Goal: Communication & Community: Answer question/provide support

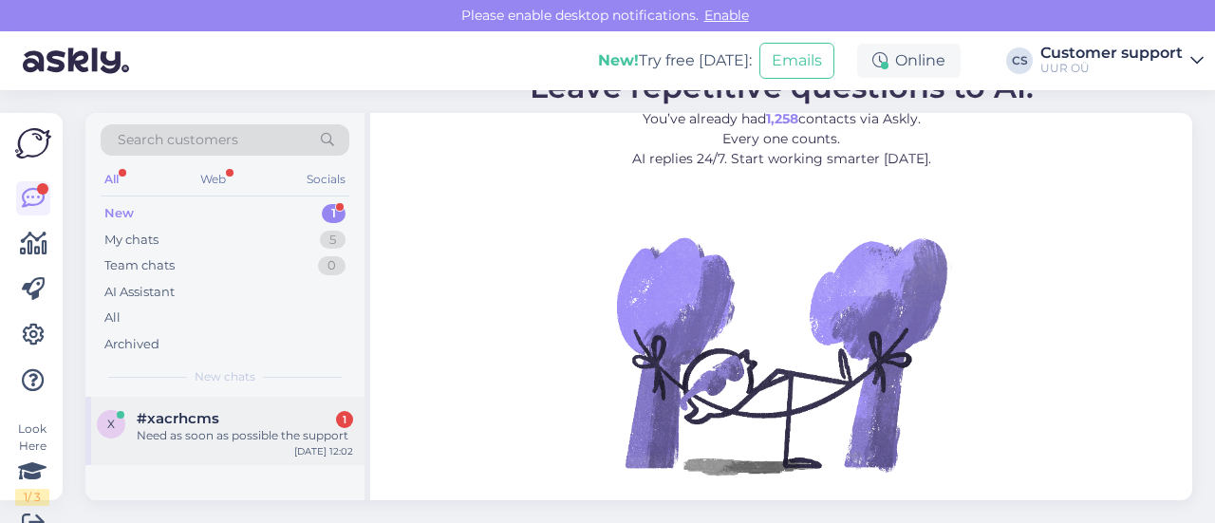
click at [253, 440] on div "Need as soon as possible the support" at bounding box center [245, 435] width 216 height 17
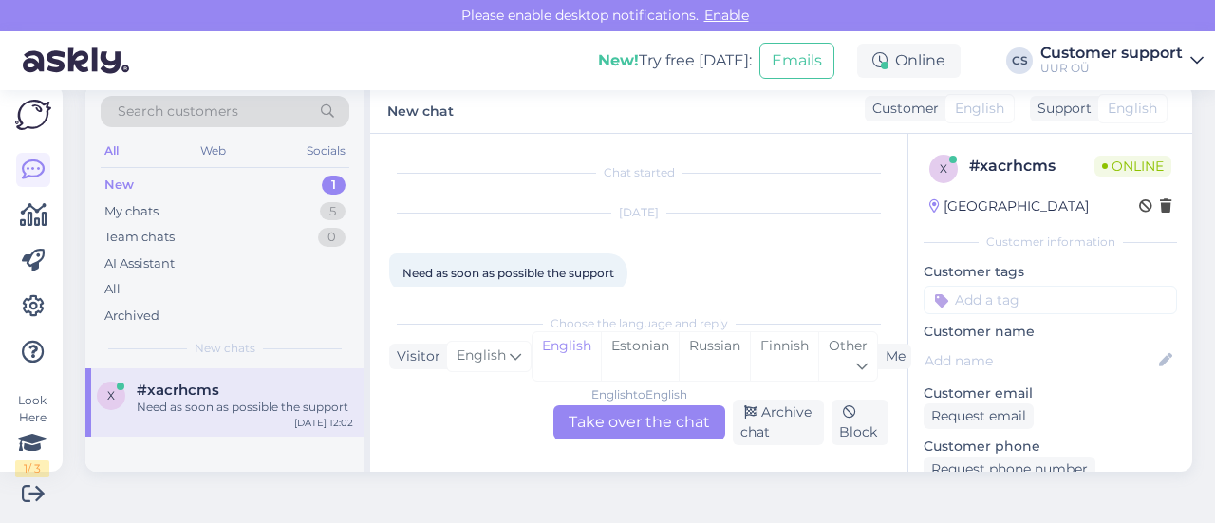
scroll to position [27, 0]
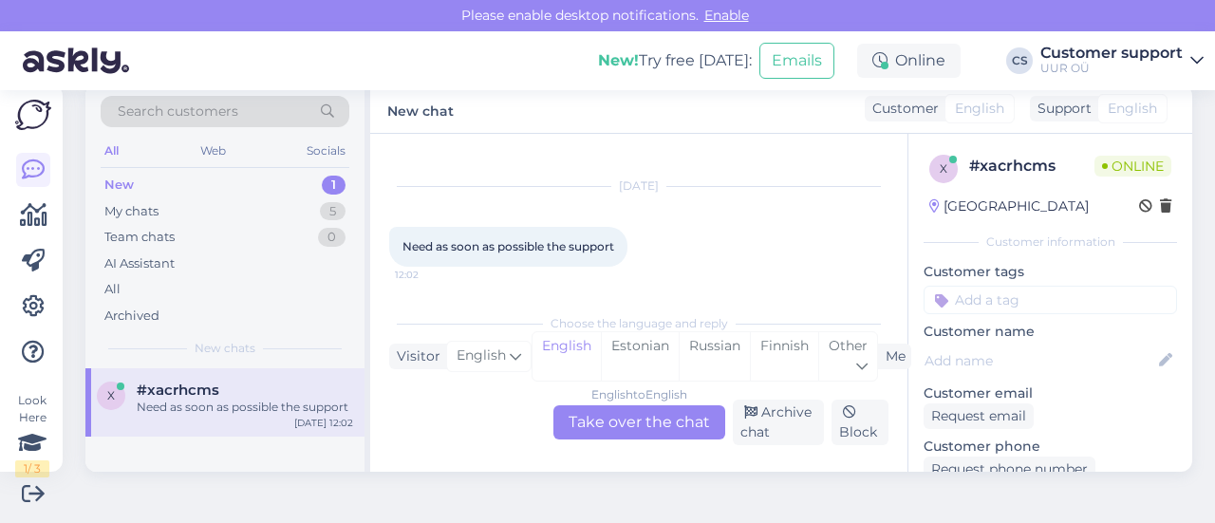
click at [600, 429] on div "English to English Take over the chat" at bounding box center [640, 422] width 172 height 34
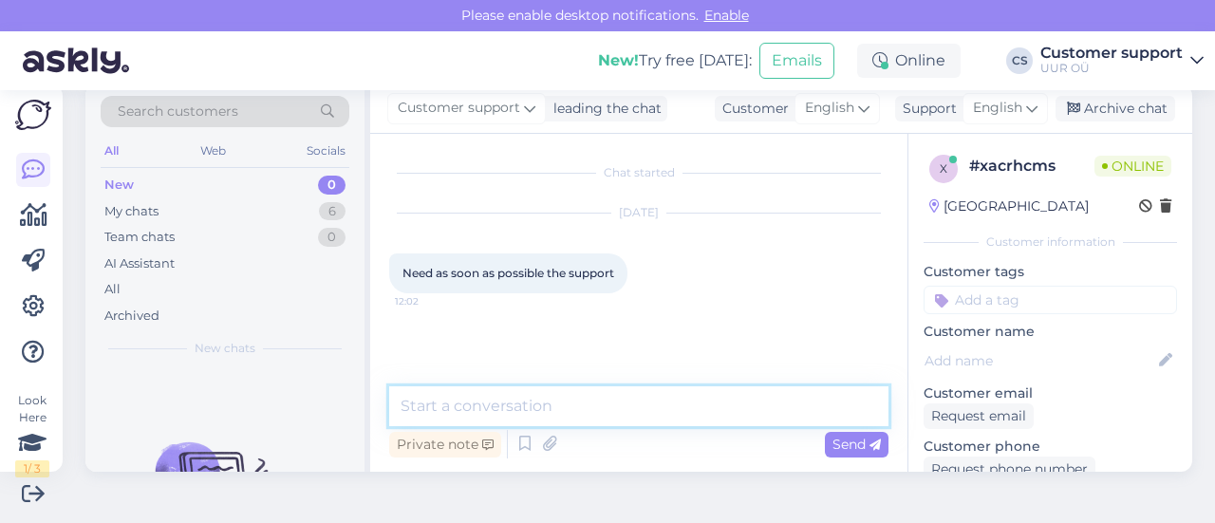
click at [543, 404] on textarea at bounding box center [638, 406] width 499 height 40
type textarea "Hello! How can we help?"
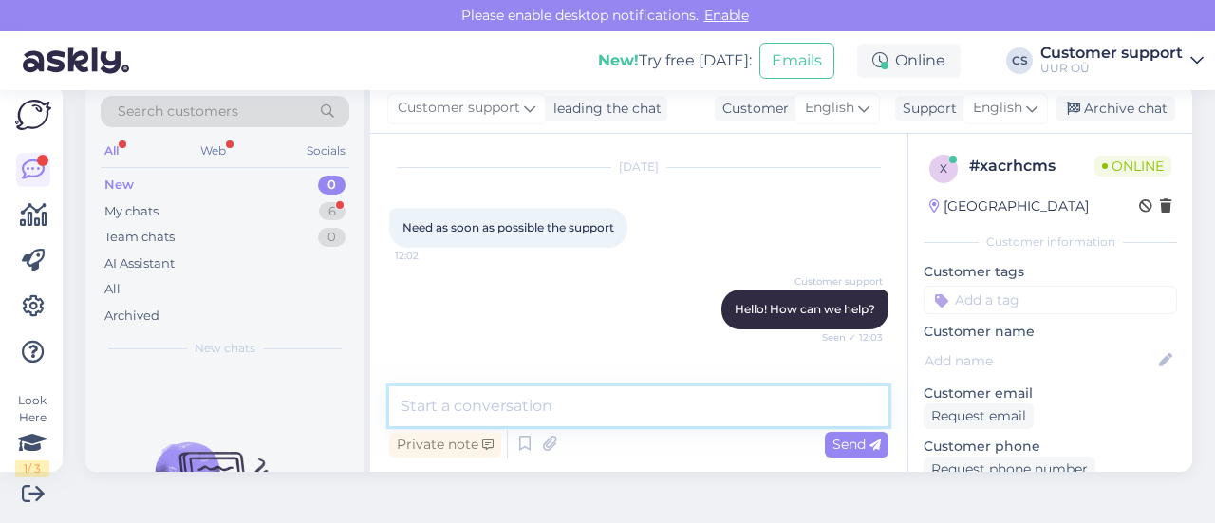
scroll to position [107, 0]
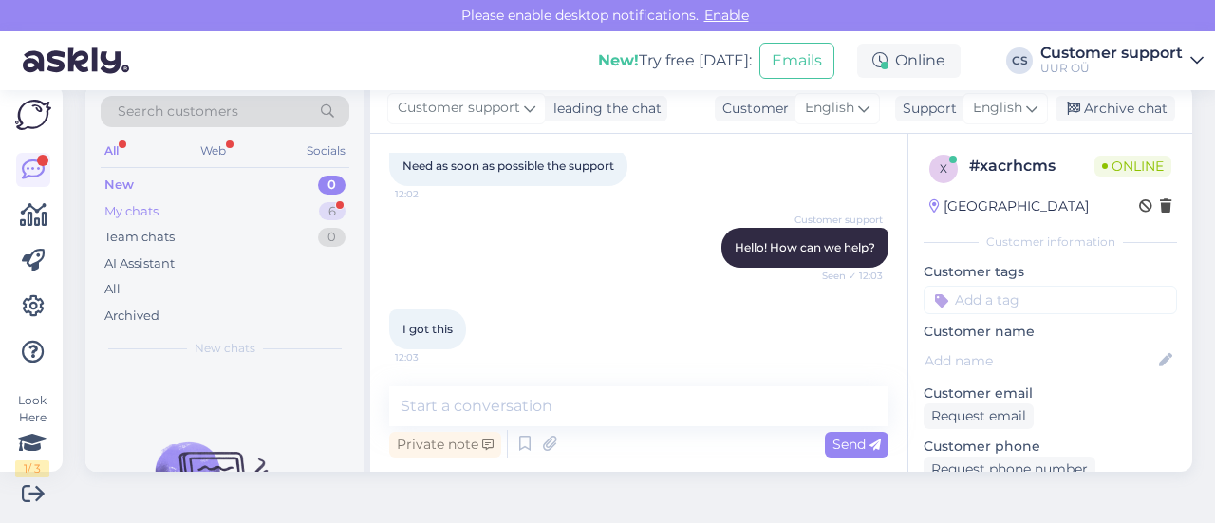
click at [213, 198] on div "My chats 6" at bounding box center [225, 211] width 249 height 27
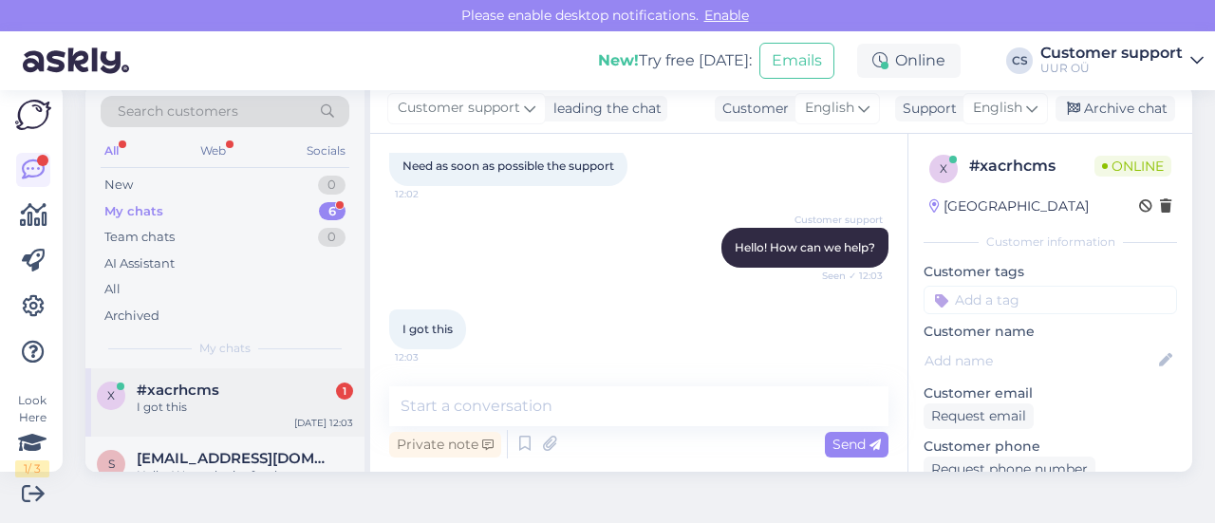
click at [260, 406] on div "I got this" at bounding box center [245, 407] width 216 height 17
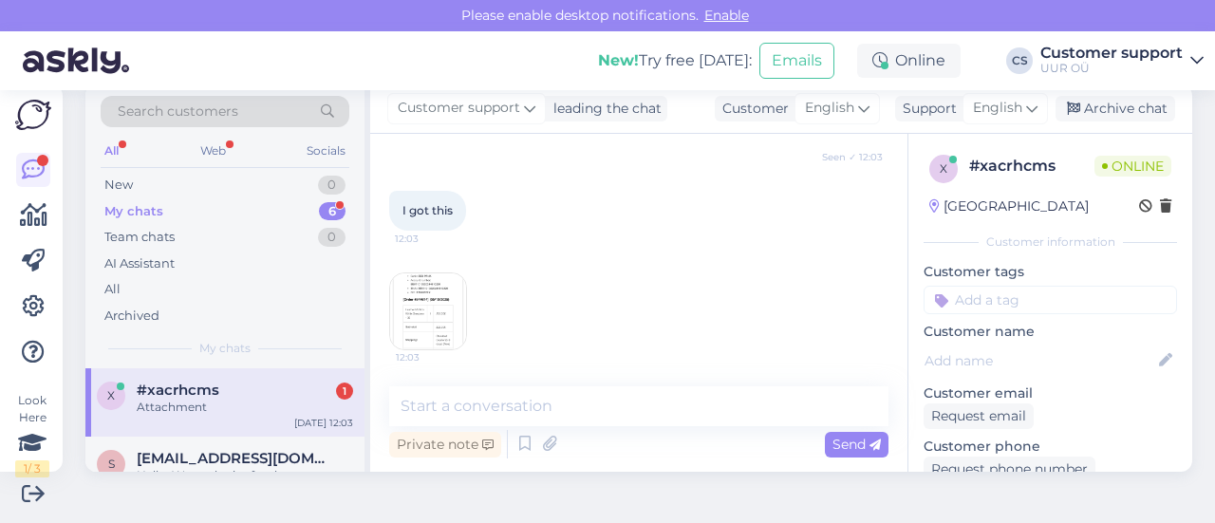
click at [441, 295] on img at bounding box center [428, 311] width 76 height 76
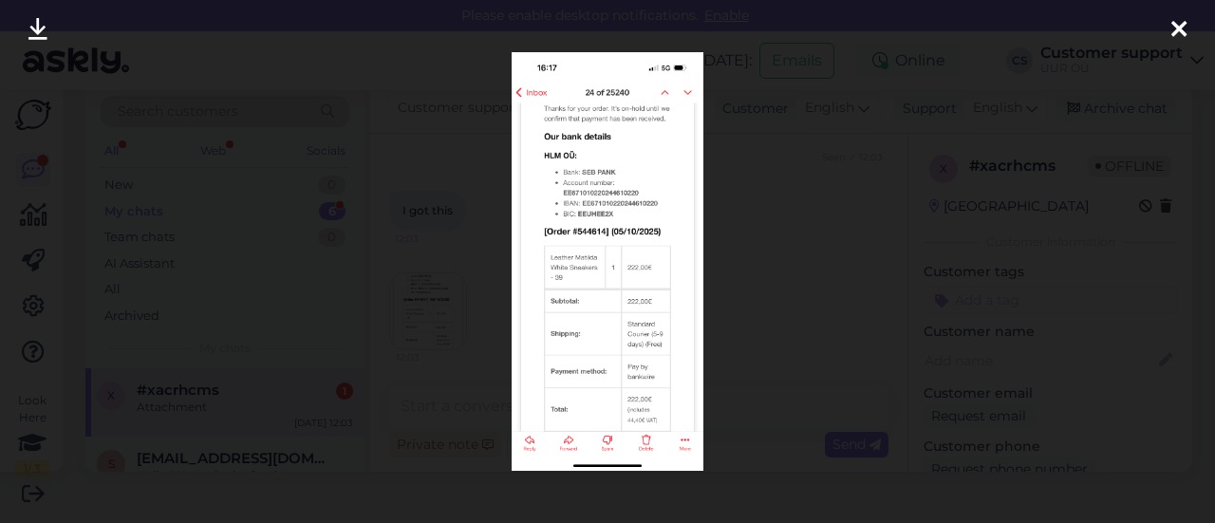
scroll to position [208, 0]
click at [784, 263] on div at bounding box center [607, 261] width 1215 height 523
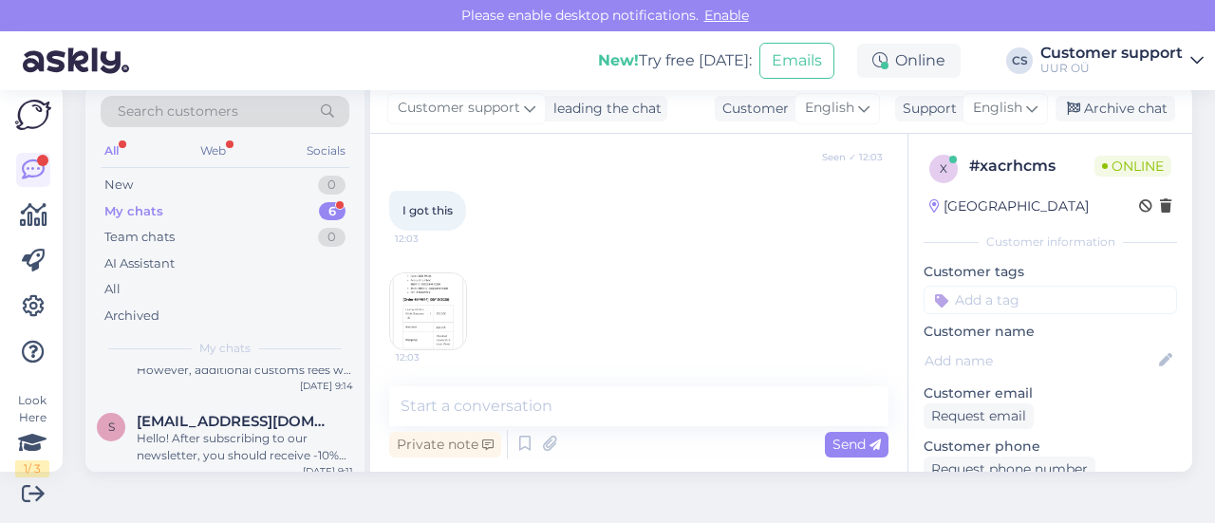
click at [437, 307] on img at bounding box center [428, 311] width 76 height 76
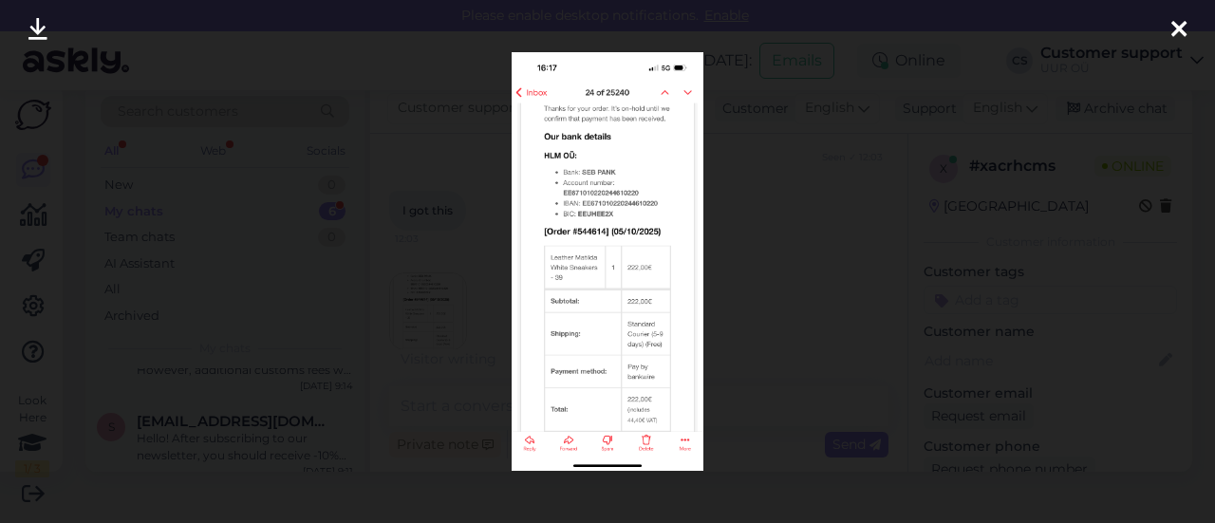
scroll to position [427, 0]
click at [771, 301] on div at bounding box center [607, 261] width 1215 height 523
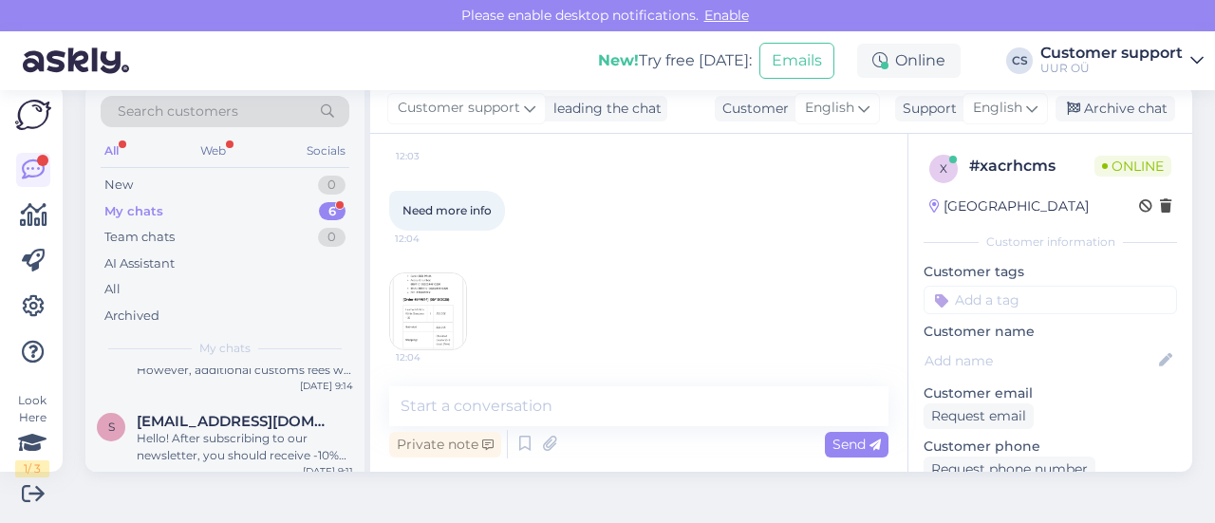
click at [435, 304] on img at bounding box center [428, 311] width 76 height 76
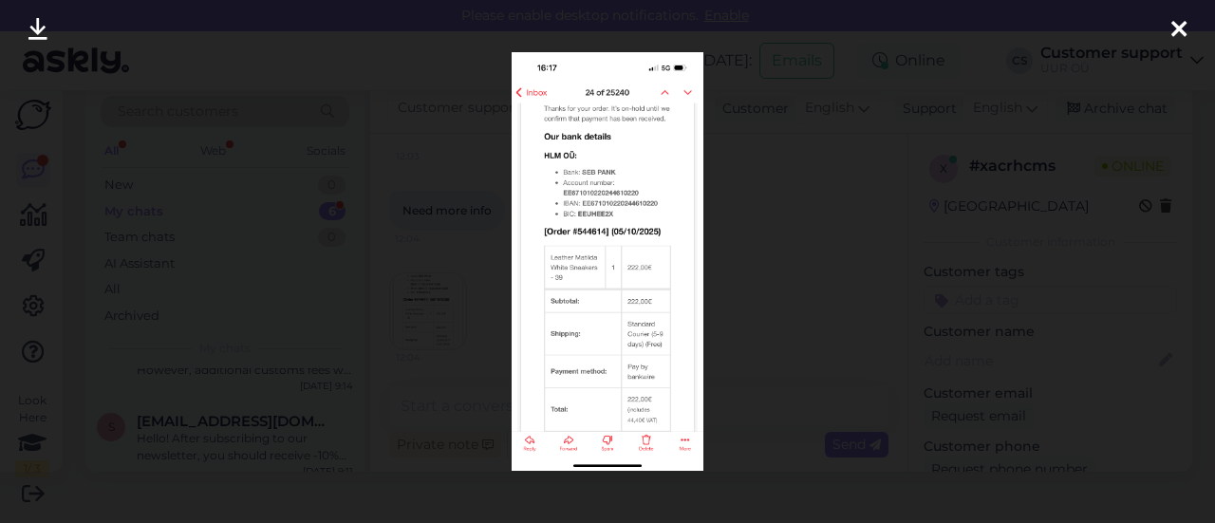
click at [768, 311] on div at bounding box center [607, 261] width 1215 height 523
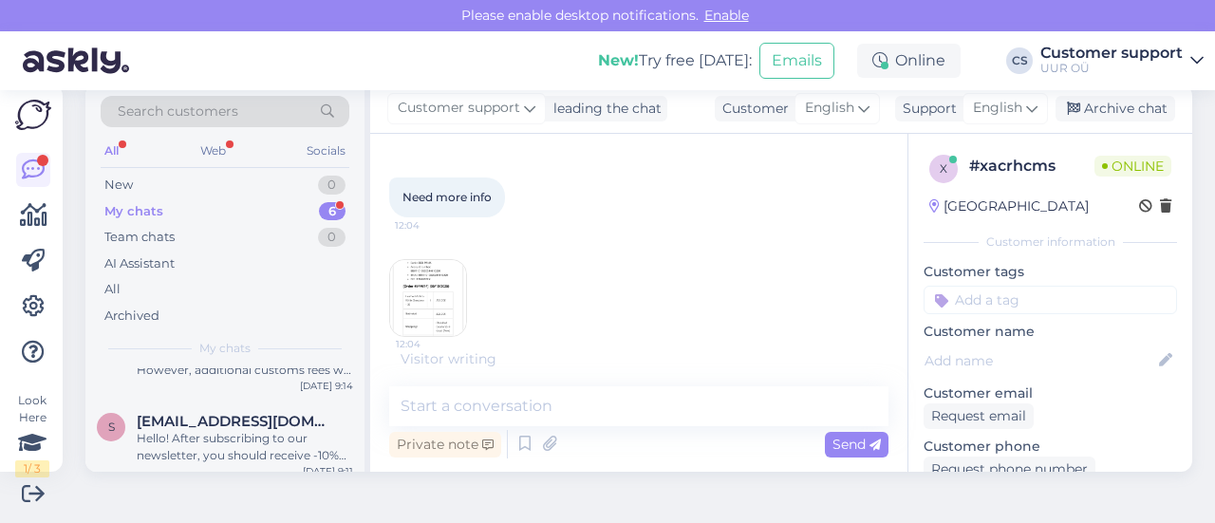
scroll to position [447, 0]
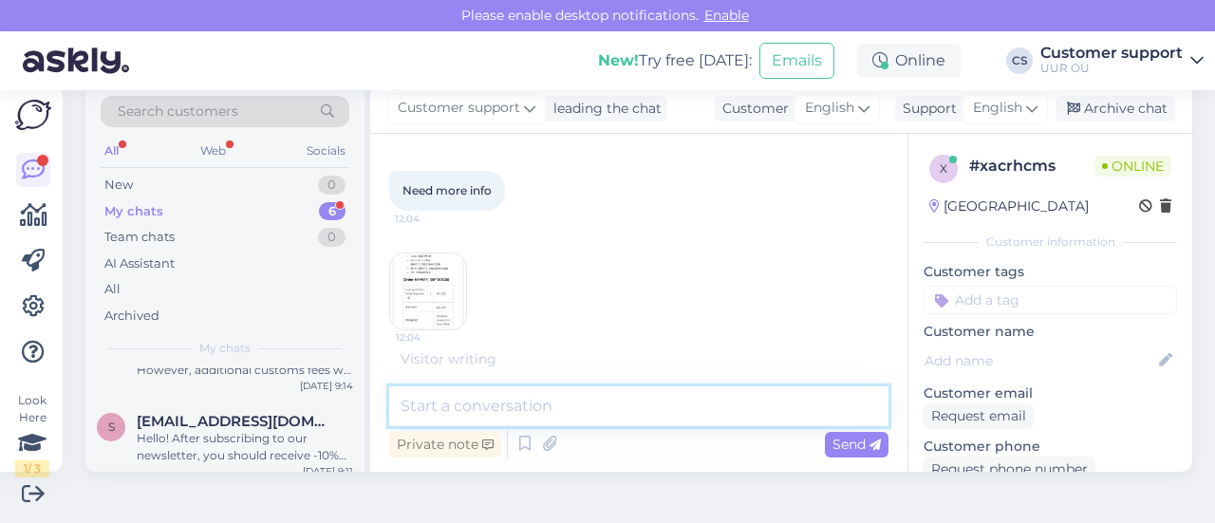
click at [459, 395] on textarea at bounding box center [638, 406] width 499 height 40
click at [486, 417] on textarea at bounding box center [638, 406] width 499 height 40
click at [363, 181] on div "Search customers All Web Socials New 0 My chats 6 Team chats 0 AI Assistant All…" at bounding box center [224, 227] width 279 height 284
click at [429, 287] on img at bounding box center [428, 292] width 76 height 76
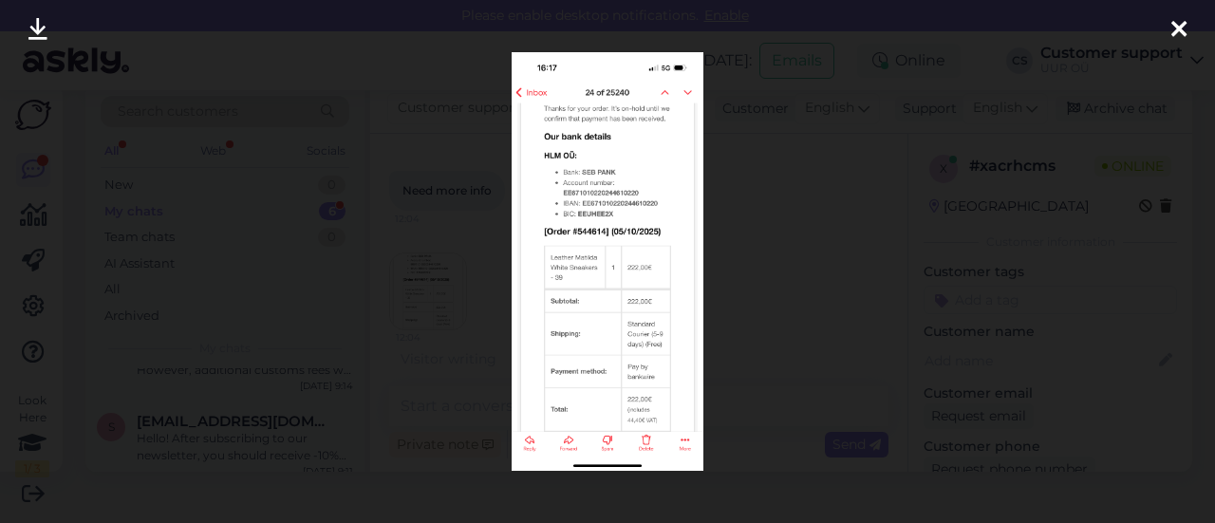
click at [767, 291] on div at bounding box center [607, 261] width 1215 height 523
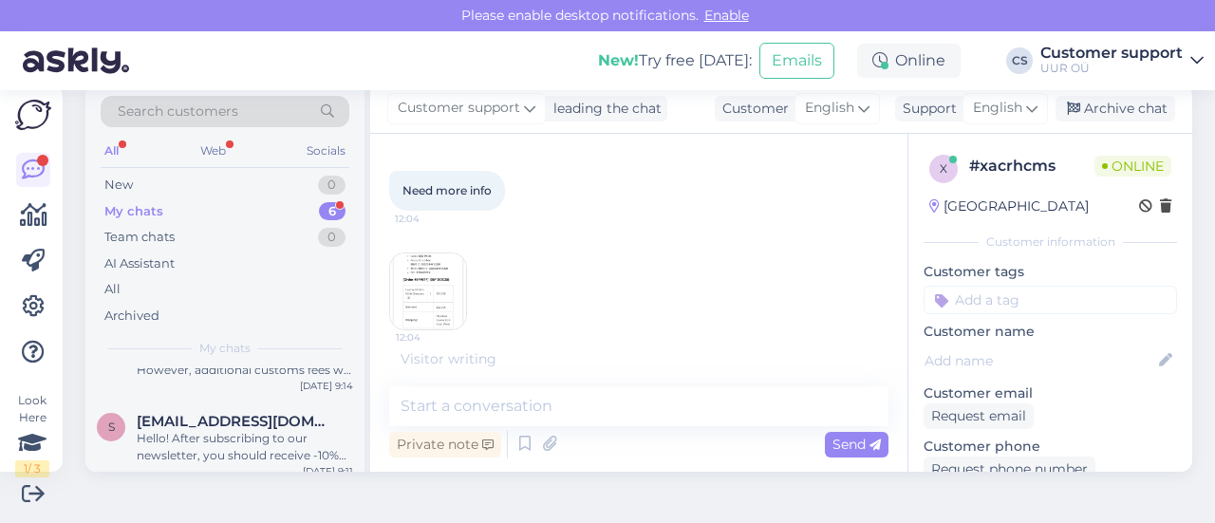
click at [513, 429] on div "Private note Send" at bounding box center [638, 444] width 499 height 36
click at [493, 416] on textarea at bounding box center [638, 406] width 499 height 40
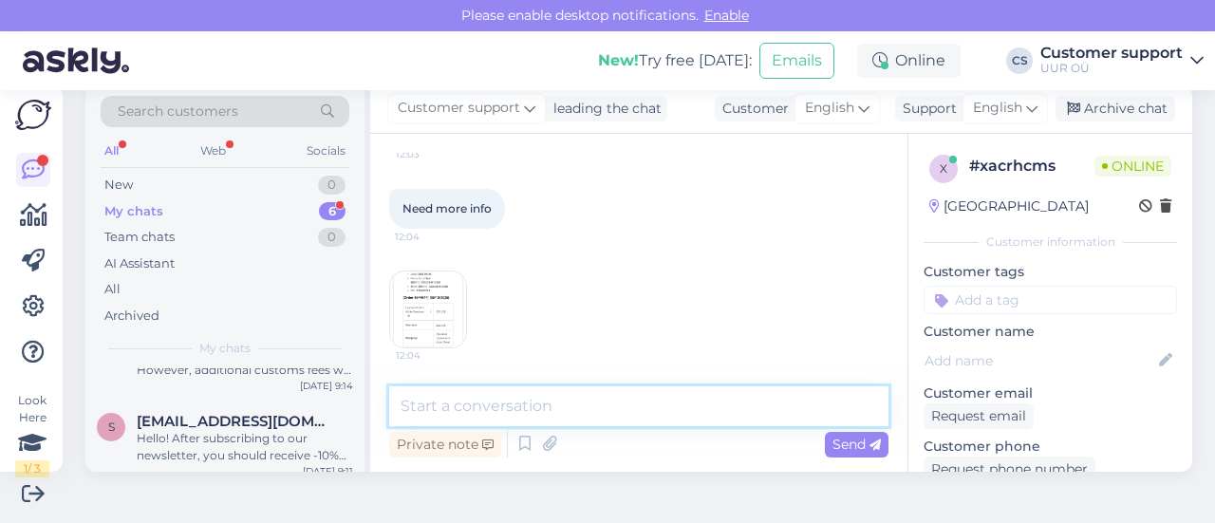
scroll to position [427, 0]
click at [493, 416] on textarea at bounding box center [638, 406] width 499 height 40
click at [503, 404] on textarea at bounding box center [638, 406] width 499 height 40
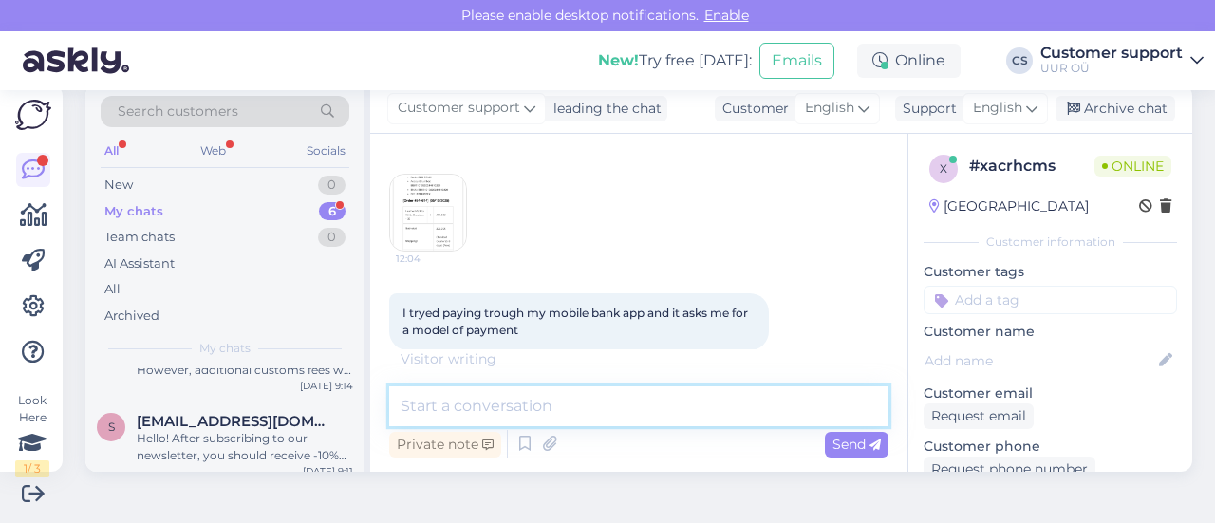
click at [487, 411] on textarea at bounding box center [638, 406] width 499 height 40
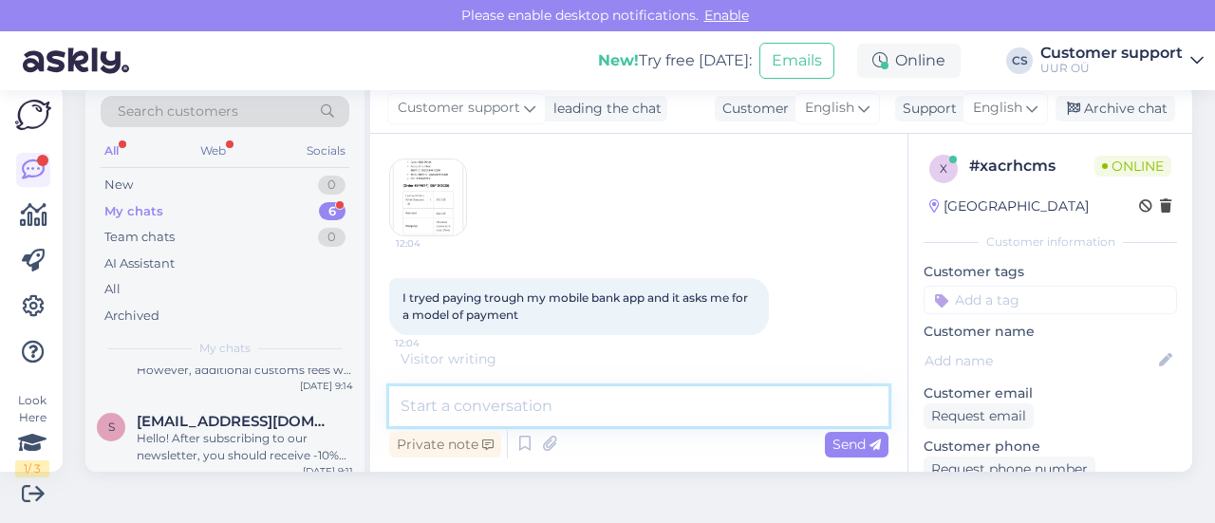
scroll to position [546, 0]
click at [579, 417] on textarea at bounding box center [638, 406] width 499 height 40
click at [526, 416] on textarea at bounding box center [638, 406] width 499 height 40
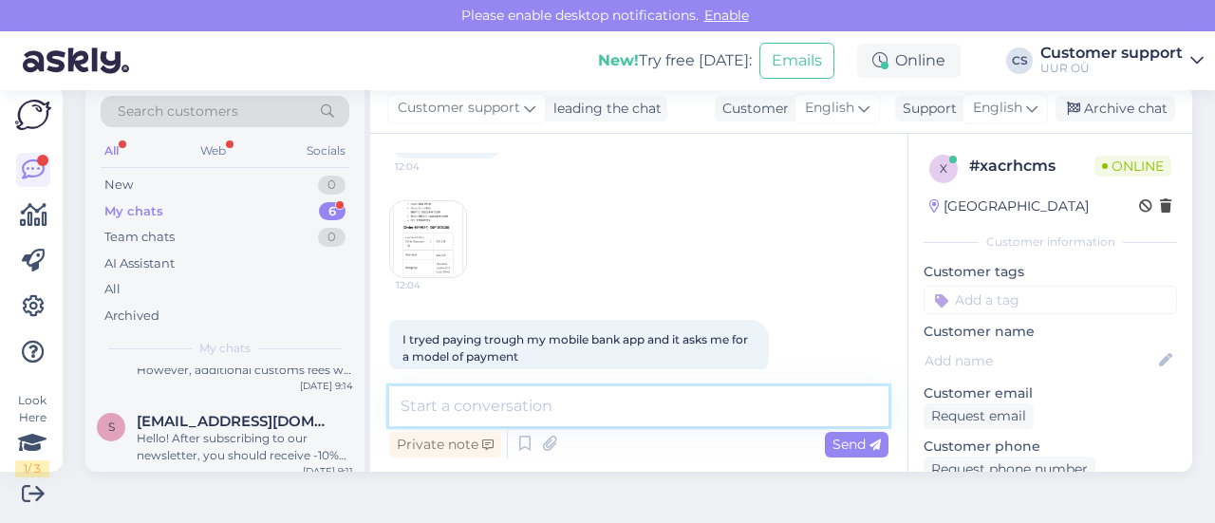
scroll to position [771, 0]
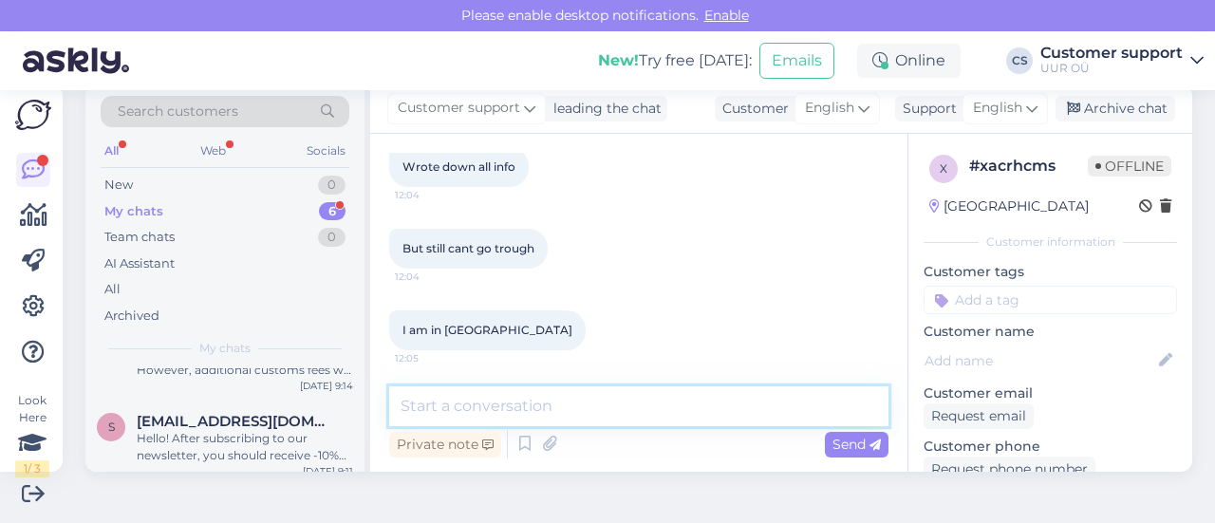
click at [471, 409] on textarea at bounding box center [638, 406] width 499 height 40
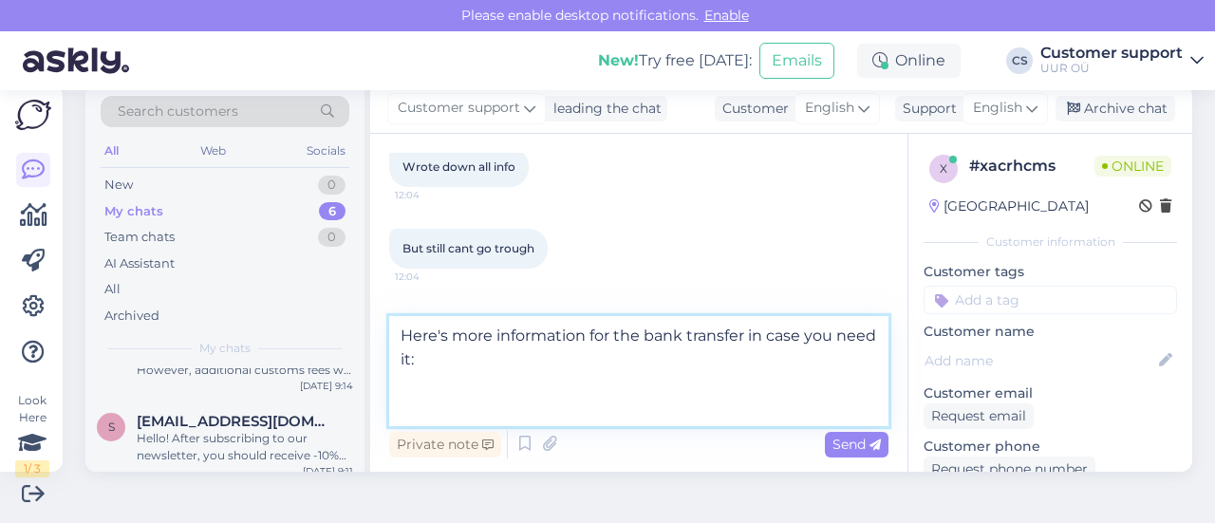
paste textarea "HLM OÜ Bank Account: [FINANCIAL_ID] IBAN: [SWIFT_CODE] Reg nr: [FINANCIAL_ID] V…"
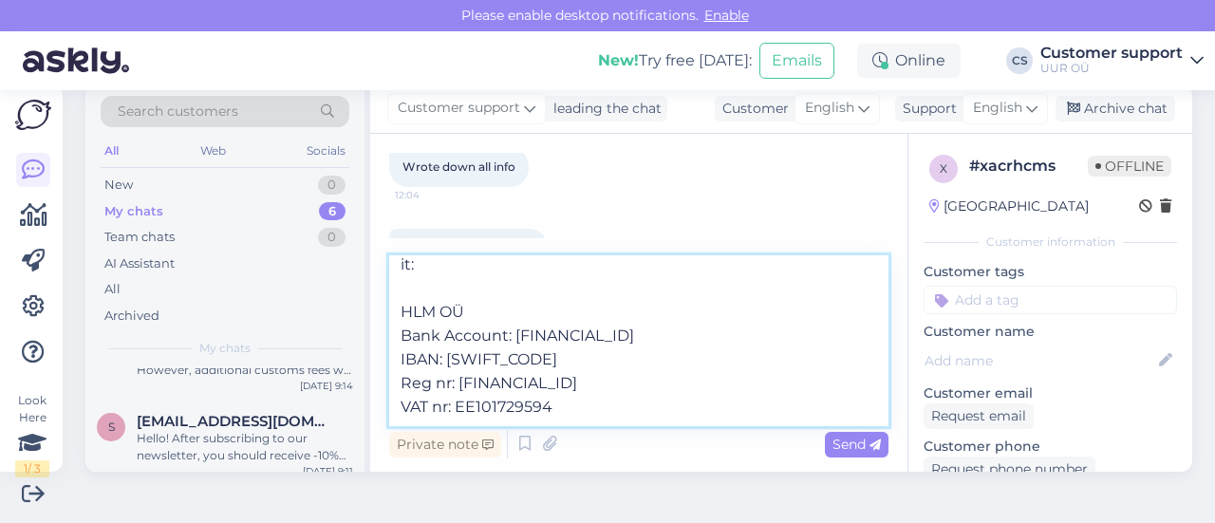
scroll to position [58, 0]
click at [479, 396] on textarea "Here's more information for the bank transfer in case you need it: HLM OÜ Bank …" at bounding box center [638, 340] width 499 height 171
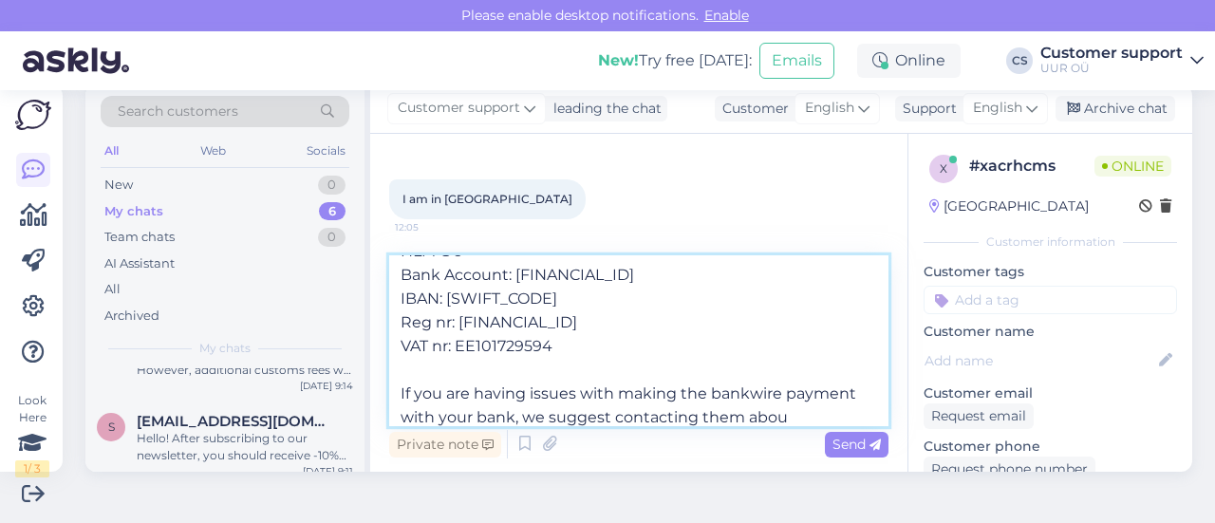
scroll to position [119, 0]
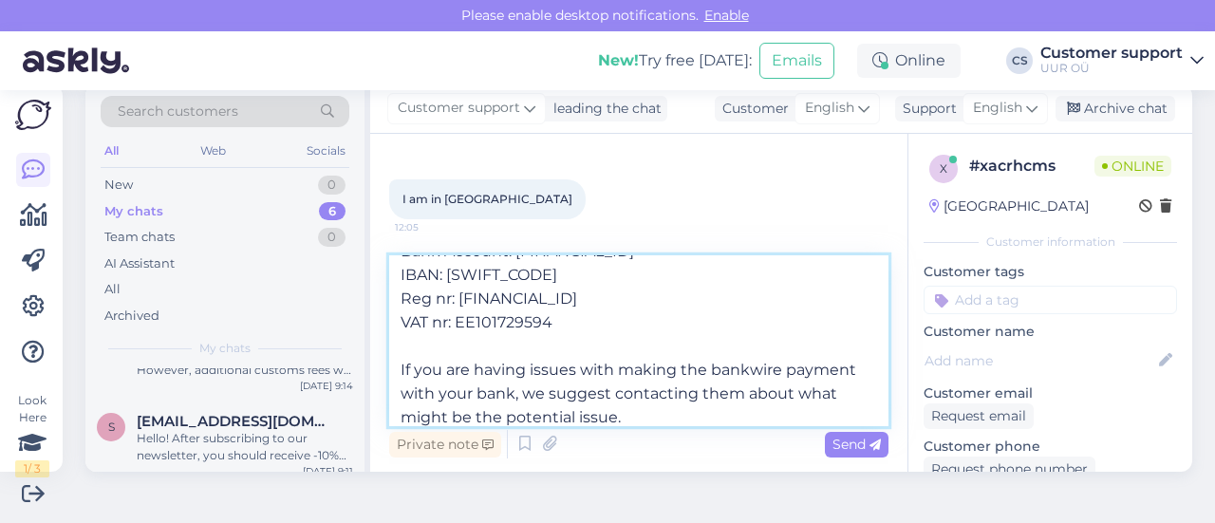
type textarea "Here's more information for the bank transfer in case you need it: HLM OÜ Bank …"
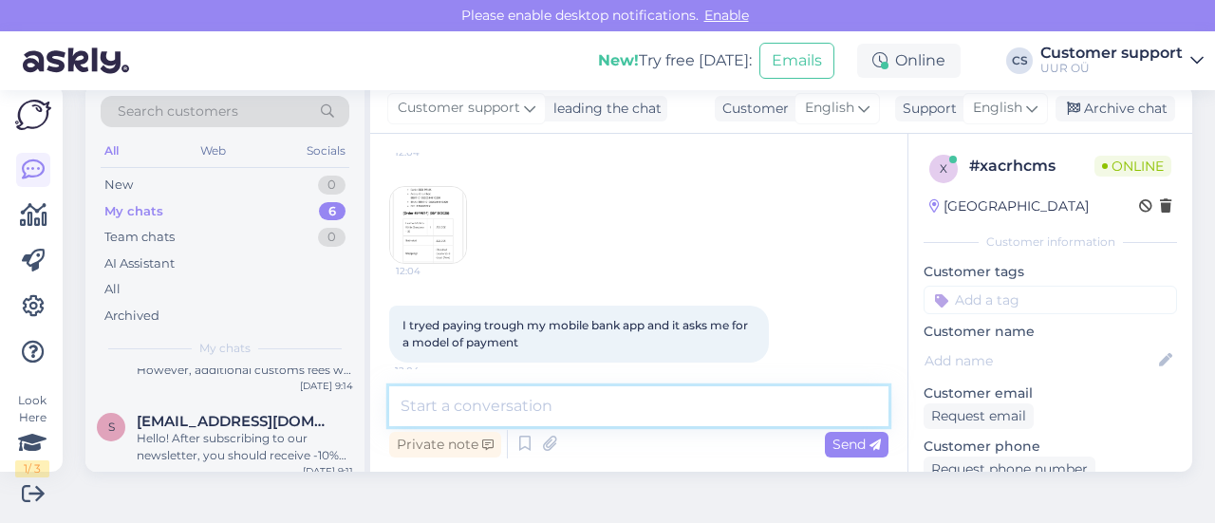
scroll to position [471, 0]
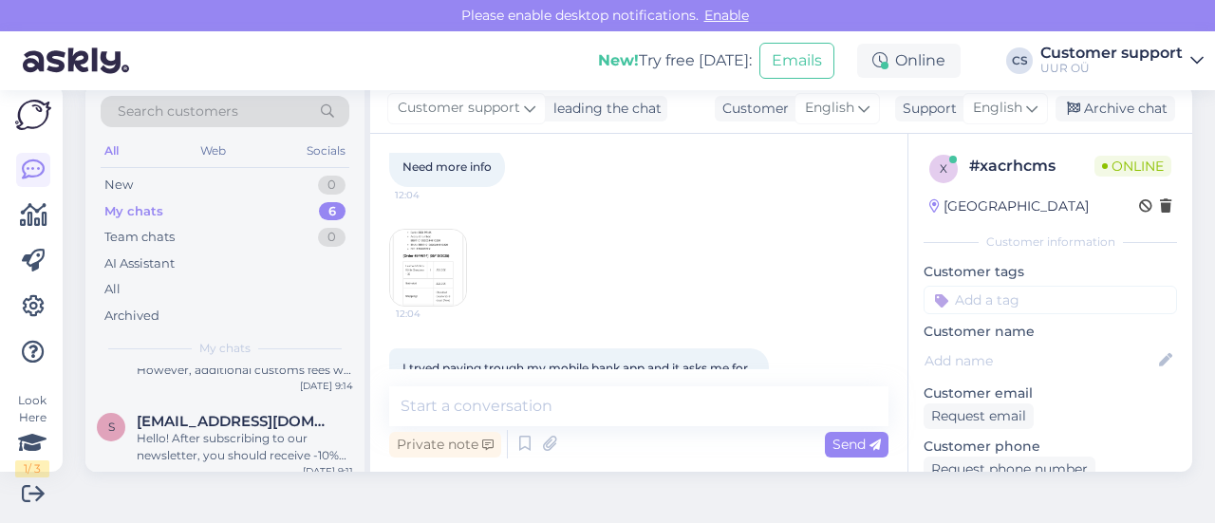
click at [465, 252] on div "12:04" at bounding box center [428, 268] width 78 height 78
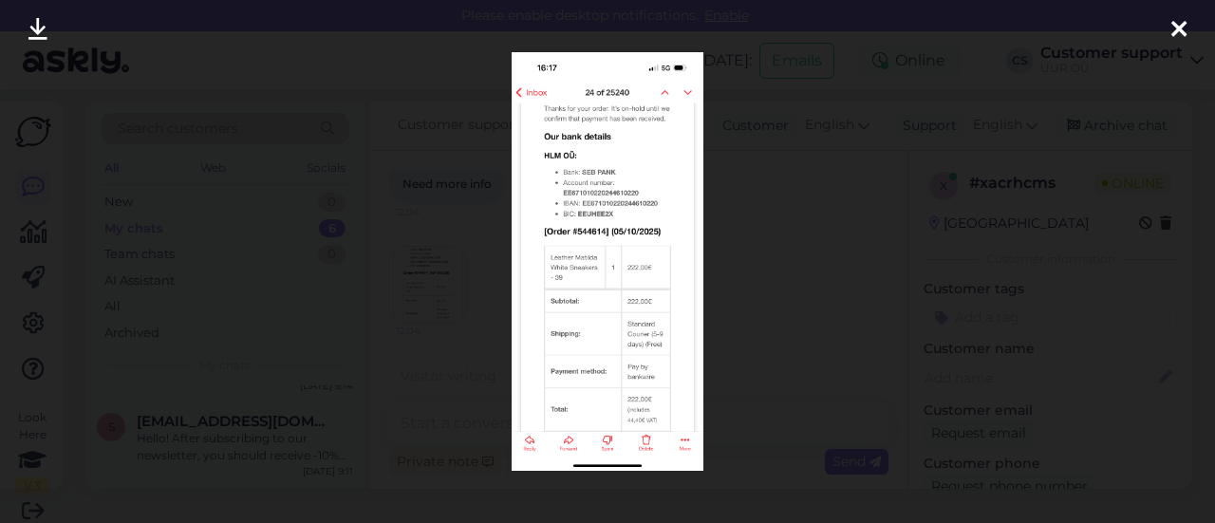
scroll to position [208, 0]
click at [780, 252] on div at bounding box center [607, 261] width 1215 height 523
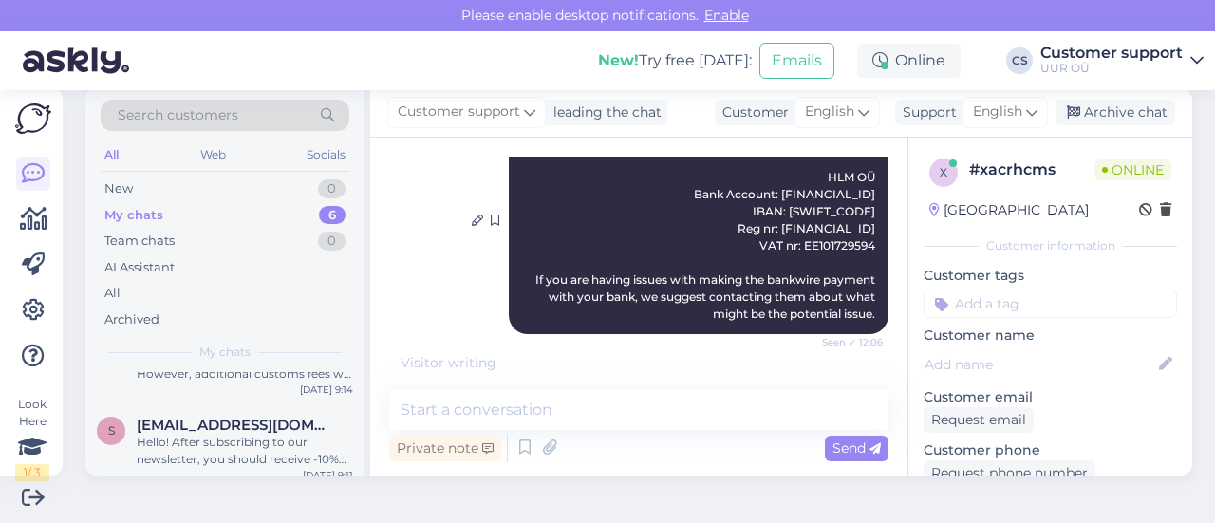
scroll to position [28, 0]
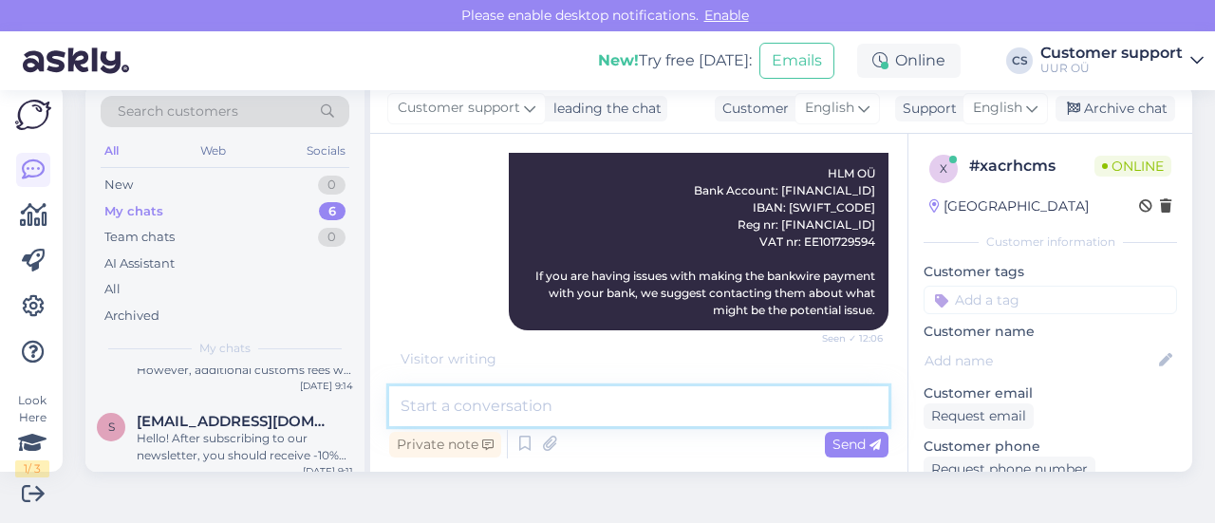
click at [532, 402] on textarea at bounding box center [638, 406] width 499 height 40
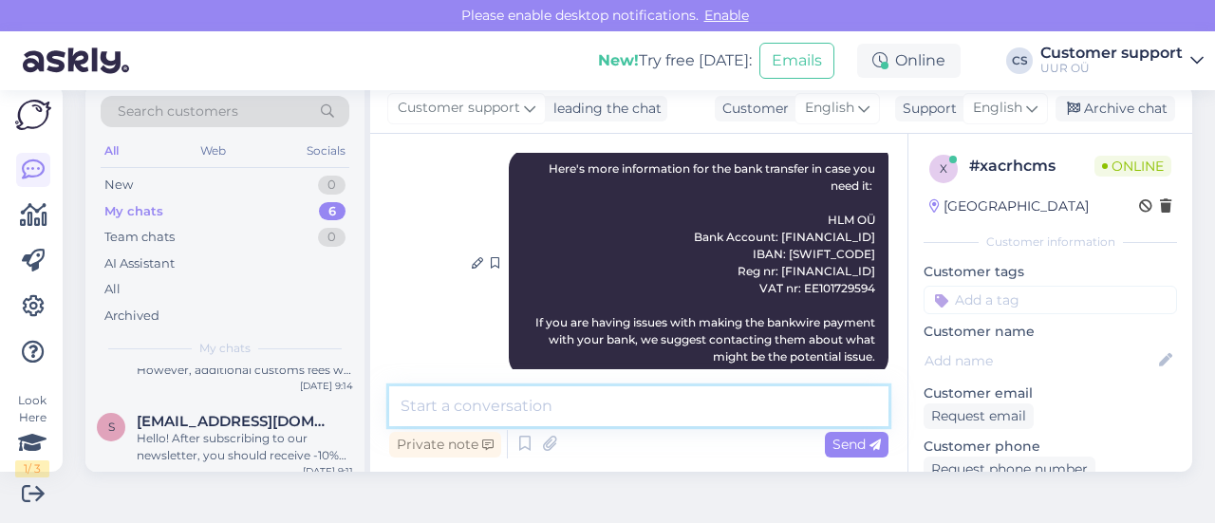
scroll to position [1041, 0]
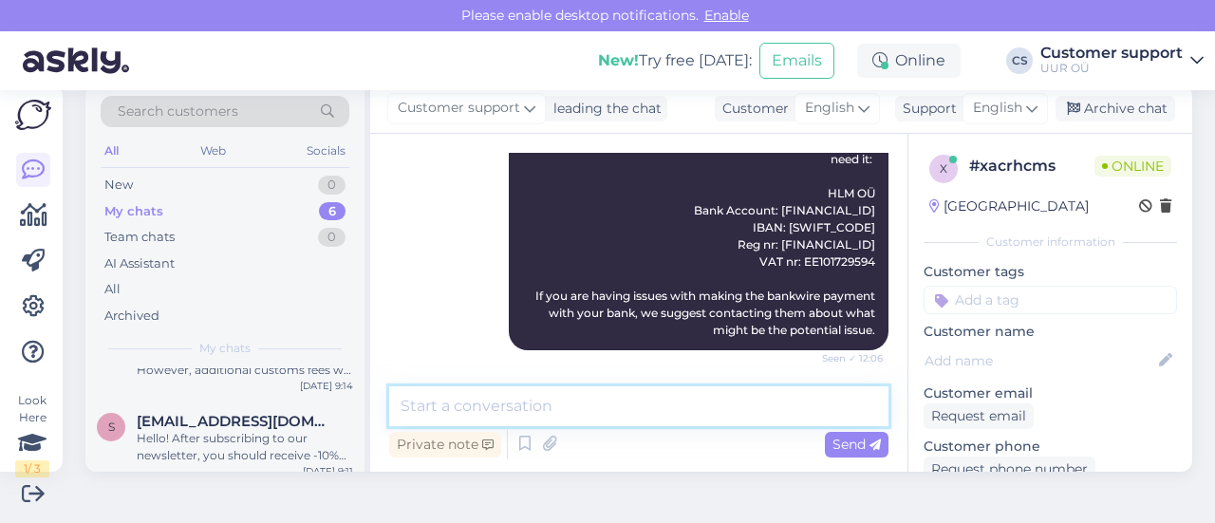
click at [642, 405] on textarea at bounding box center [638, 406] width 499 height 40
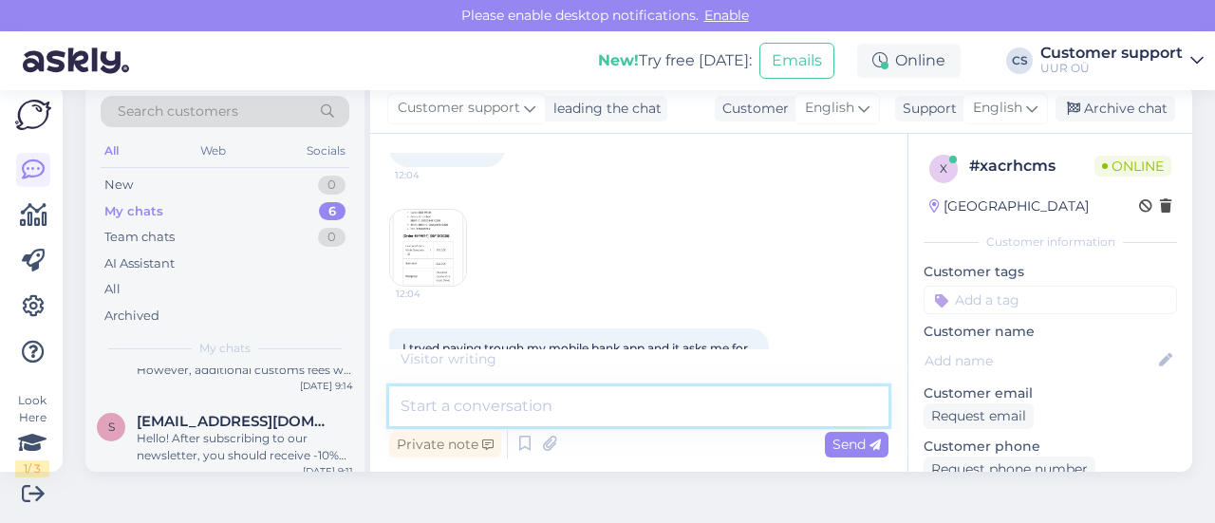
scroll to position [1061, 0]
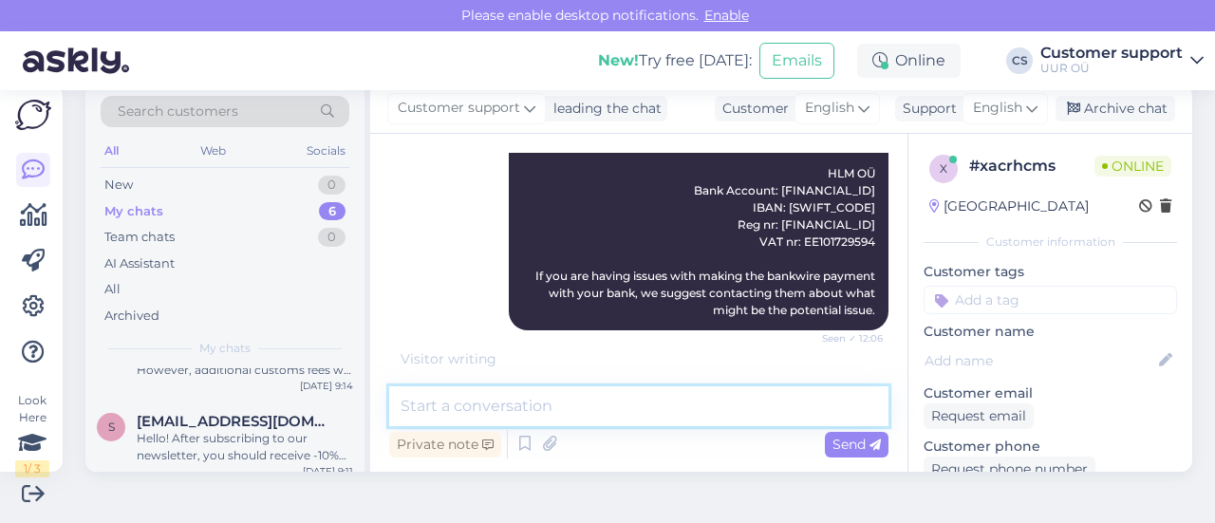
click at [554, 407] on textarea at bounding box center [638, 406] width 499 height 40
click at [558, 421] on textarea at bounding box center [638, 406] width 499 height 40
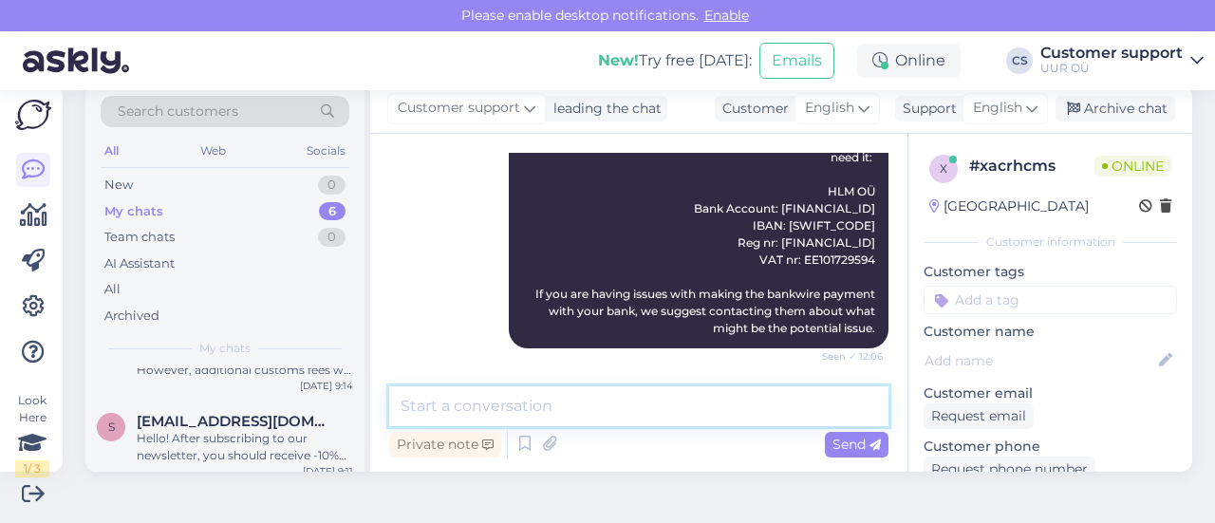
scroll to position [1041, 0]
click at [568, 414] on textarea at bounding box center [638, 406] width 499 height 40
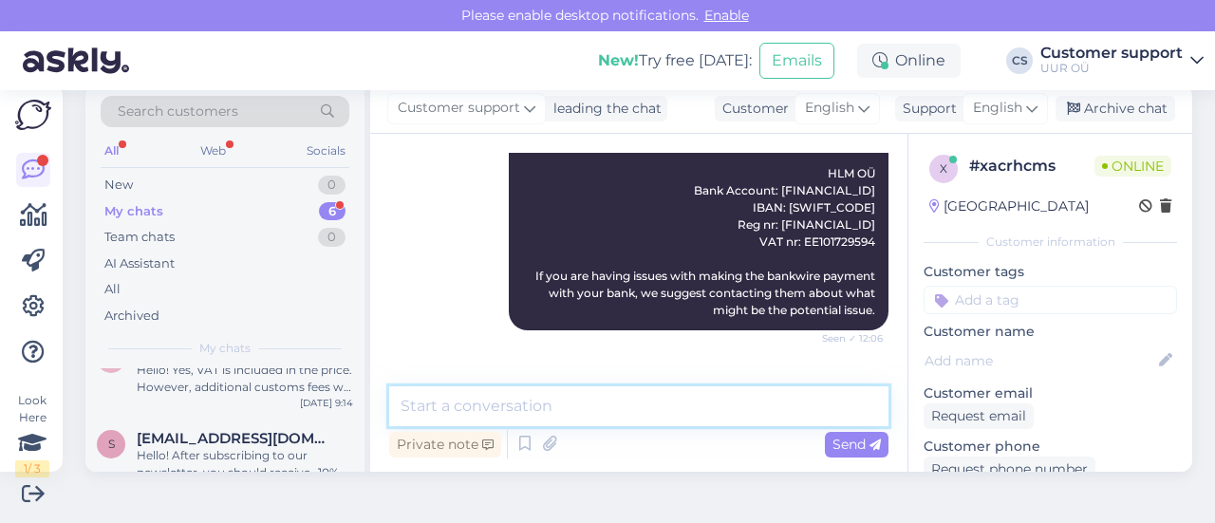
scroll to position [225, 0]
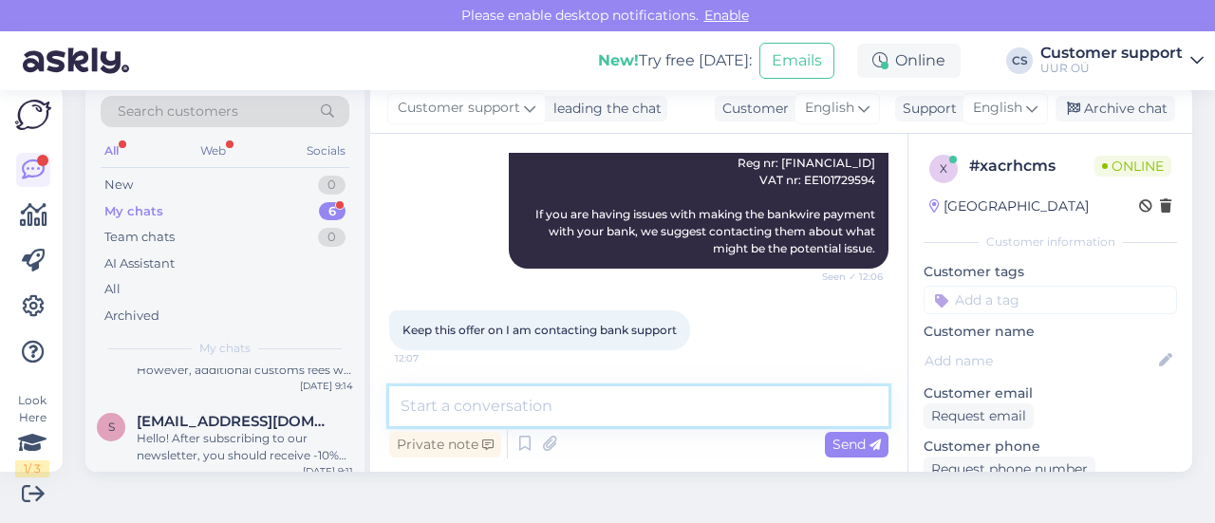
click at [535, 410] on textarea at bounding box center [638, 406] width 499 height 40
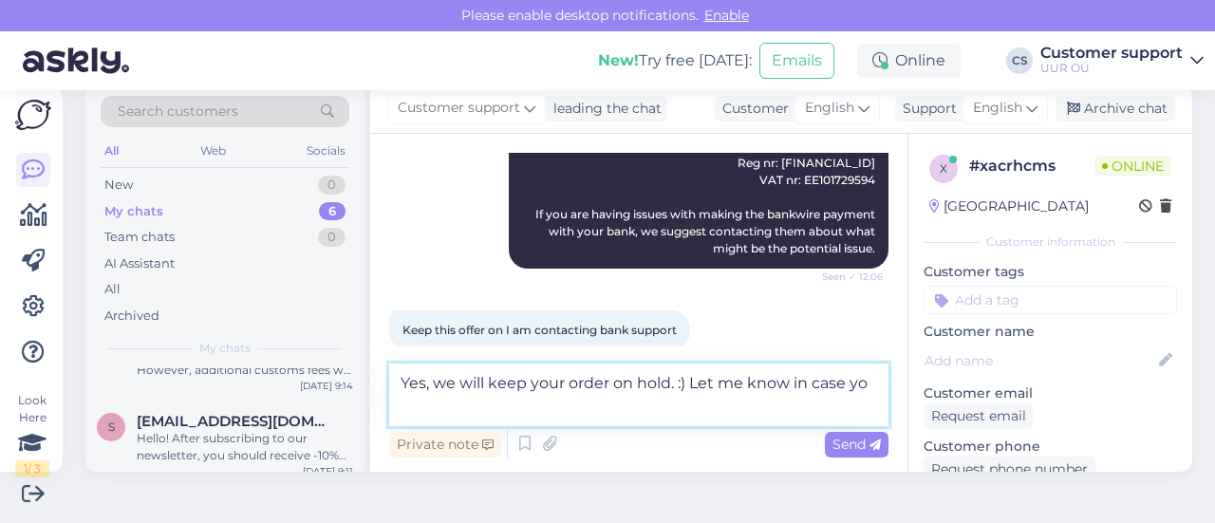
scroll to position [1142, 0]
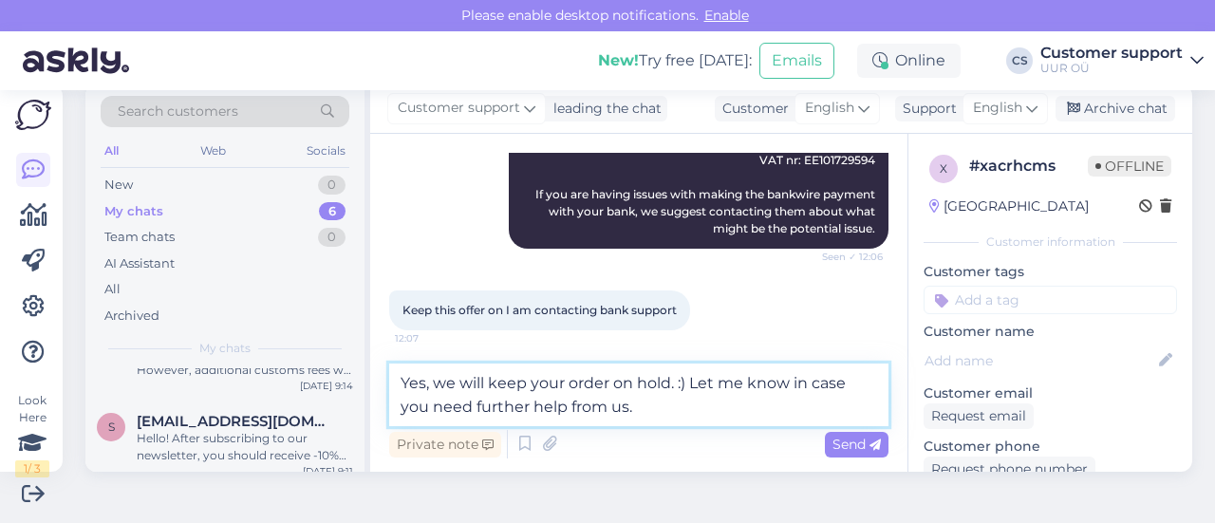
type textarea "Yes, we will keep your order on hold. :) Let me know in case you need further h…"
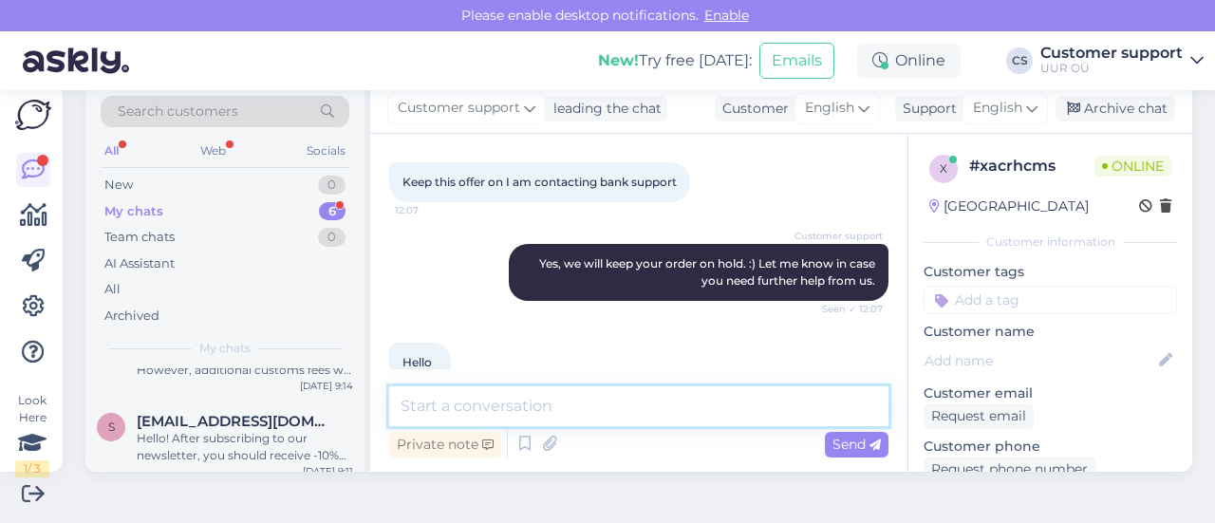
scroll to position [1303, 0]
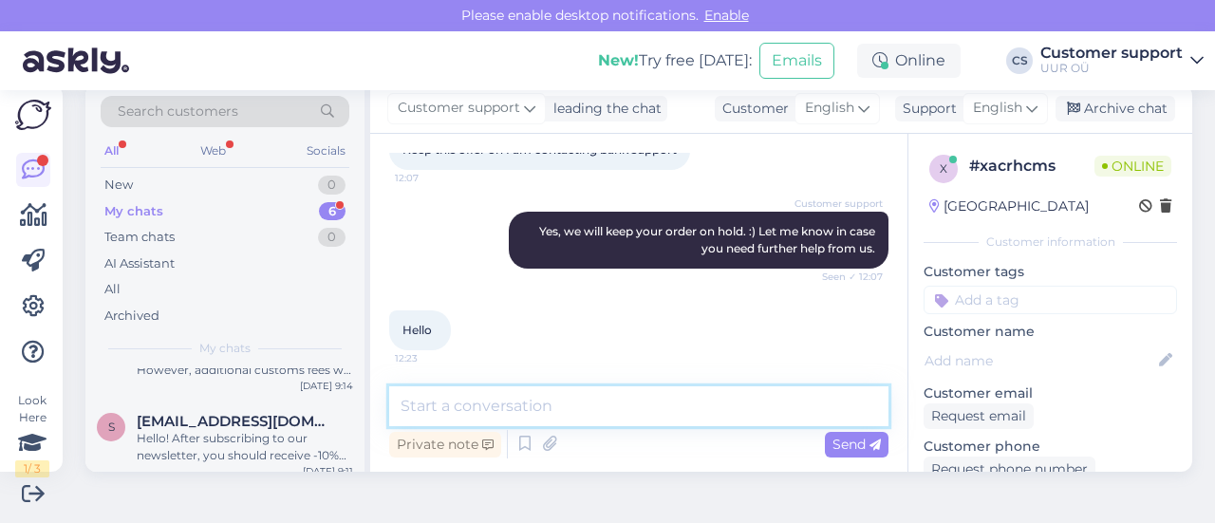
click at [487, 406] on textarea at bounding box center [638, 406] width 499 height 40
type textarea "Hello!"
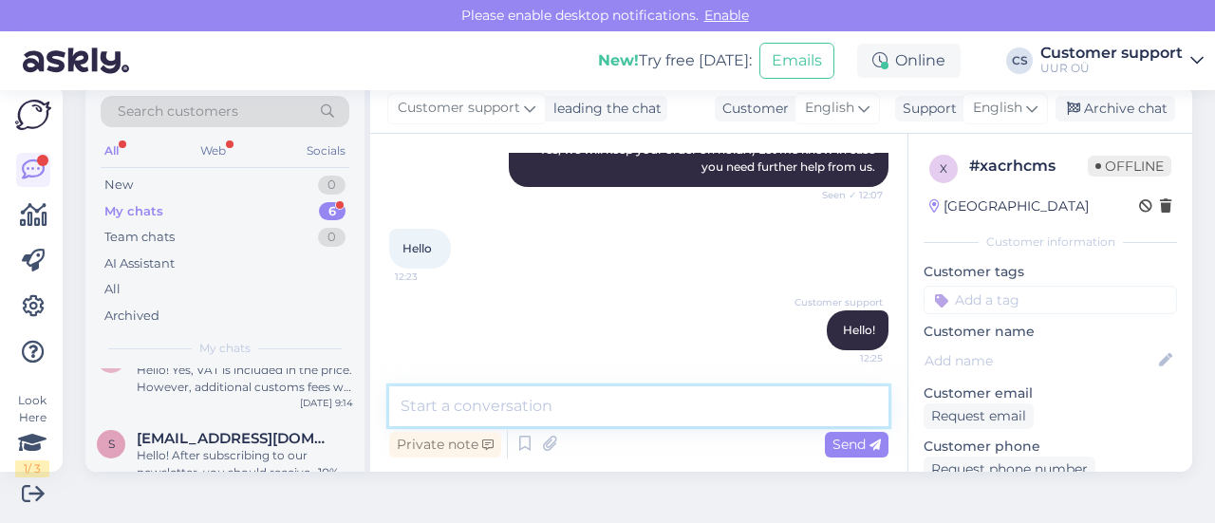
scroll to position [225, 0]
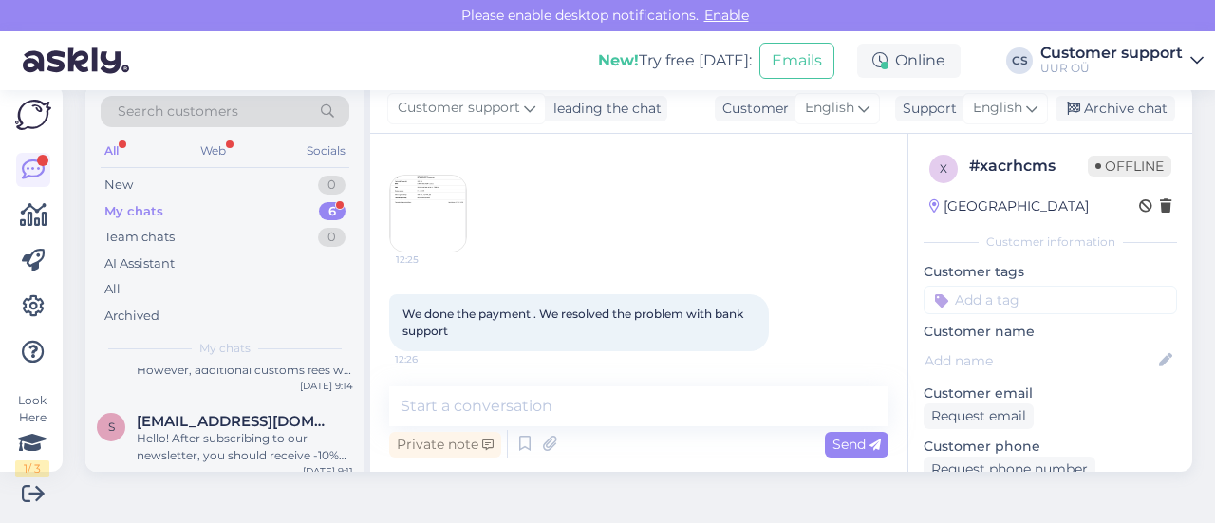
click at [573, 380] on div "Chat started [DATE] Need as soon as possible the support 12:02 Customer support…" at bounding box center [638, 303] width 537 height 338
click at [621, 408] on textarea at bounding box center [638, 406] width 499 height 40
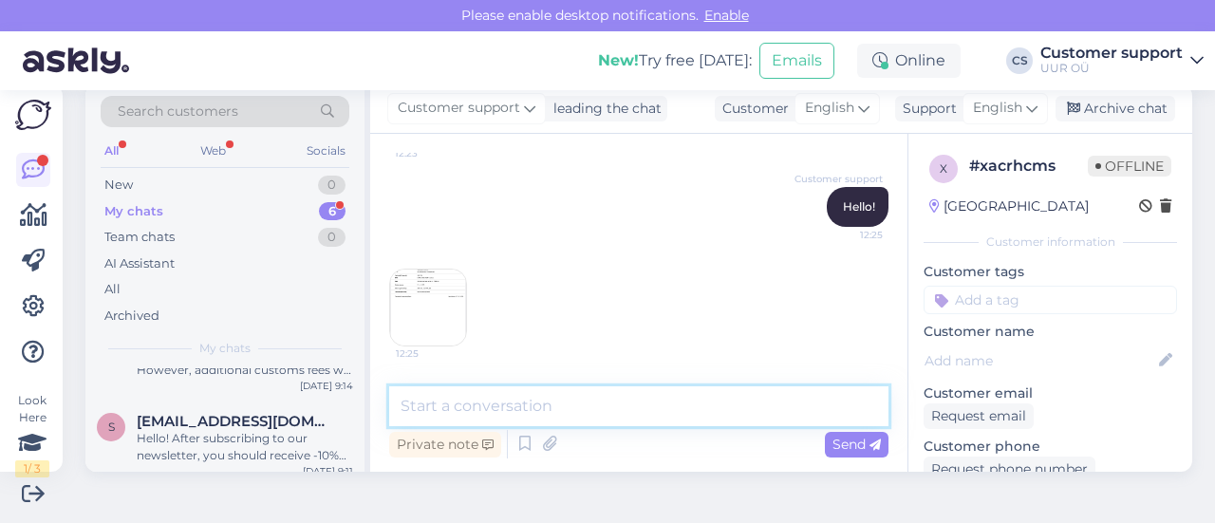
scroll to position [1602, 0]
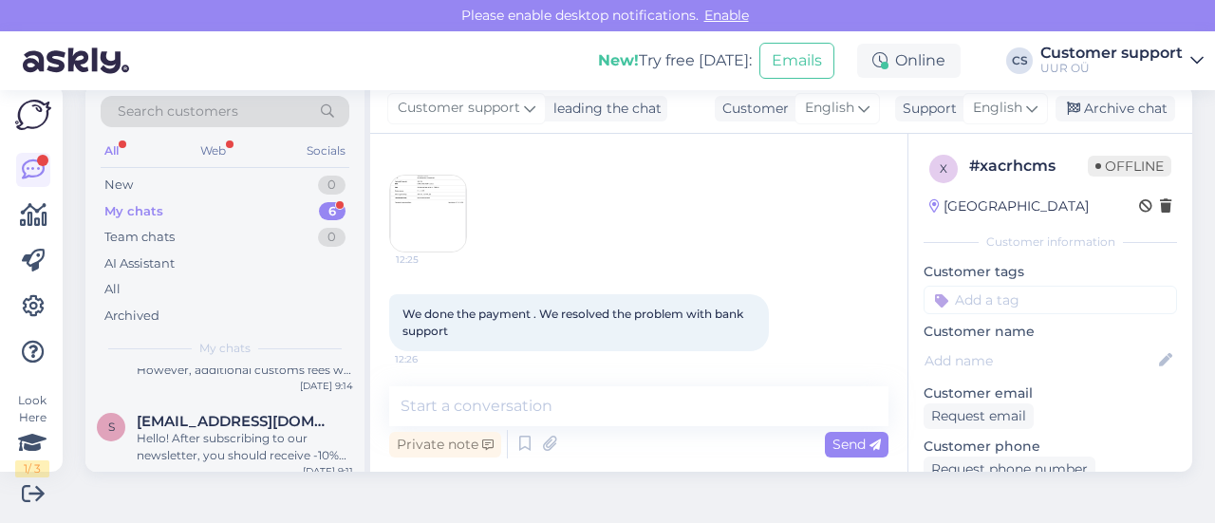
click at [382, 196] on div "Chat started [DATE] Need as soon as possible the support 12:02 Customer support…" at bounding box center [638, 303] width 537 height 338
click at [456, 218] on img at bounding box center [428, 214] width 76 height 76
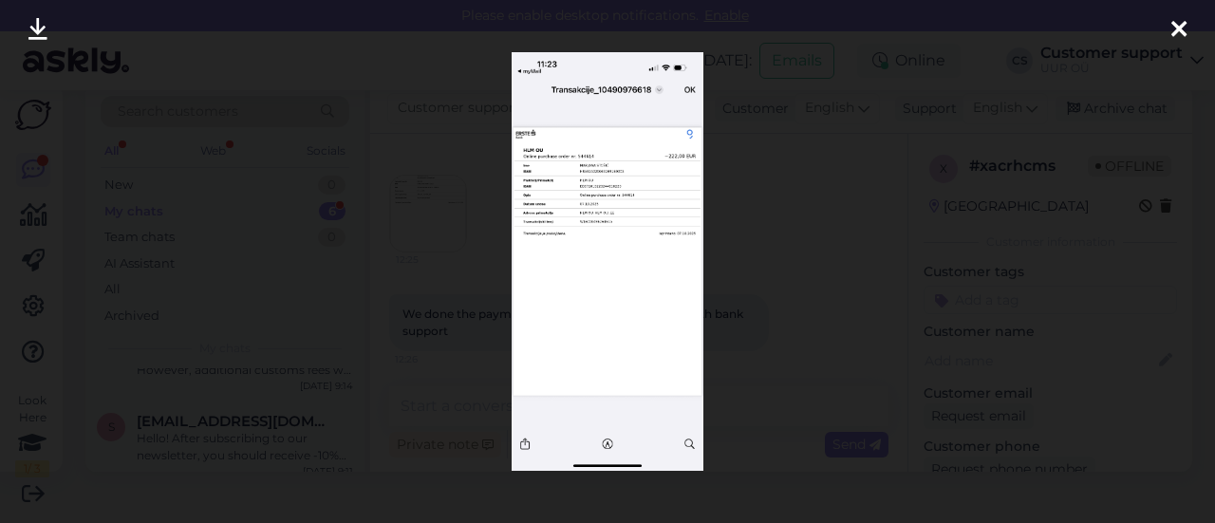
click at [1169, 37] on div at bounding box center [1179, 30] width 38 height 60
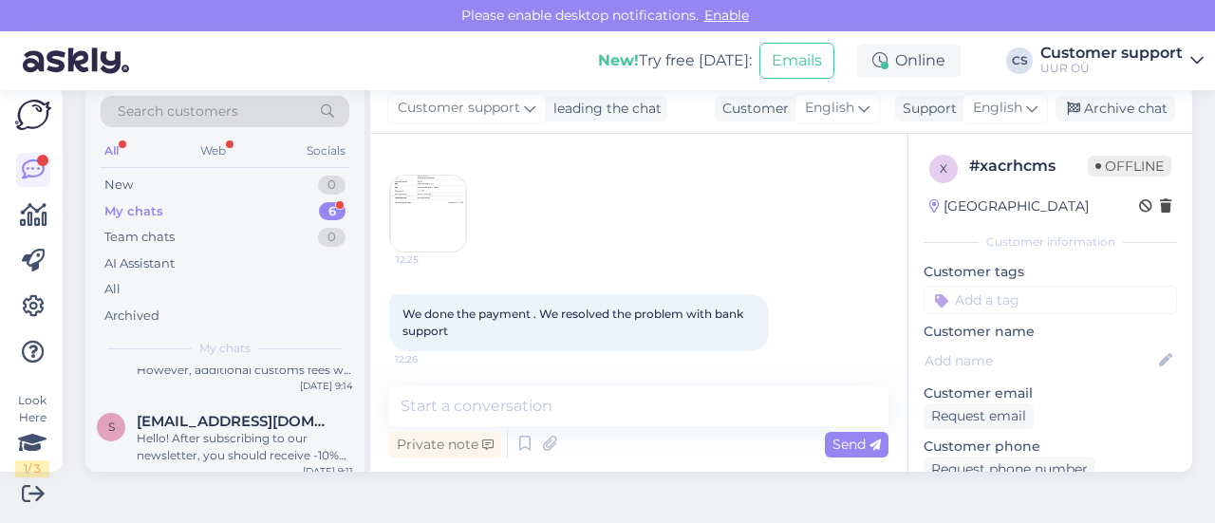
click at [636, 383] on div "Chat started [DATE] Need as soon as possible the support 12:02 Customer support…" at bounding box center [638, 303] width 537 height 338
click at [641, 392] on textarea at bounding box center [638, 406] width 499 height 40
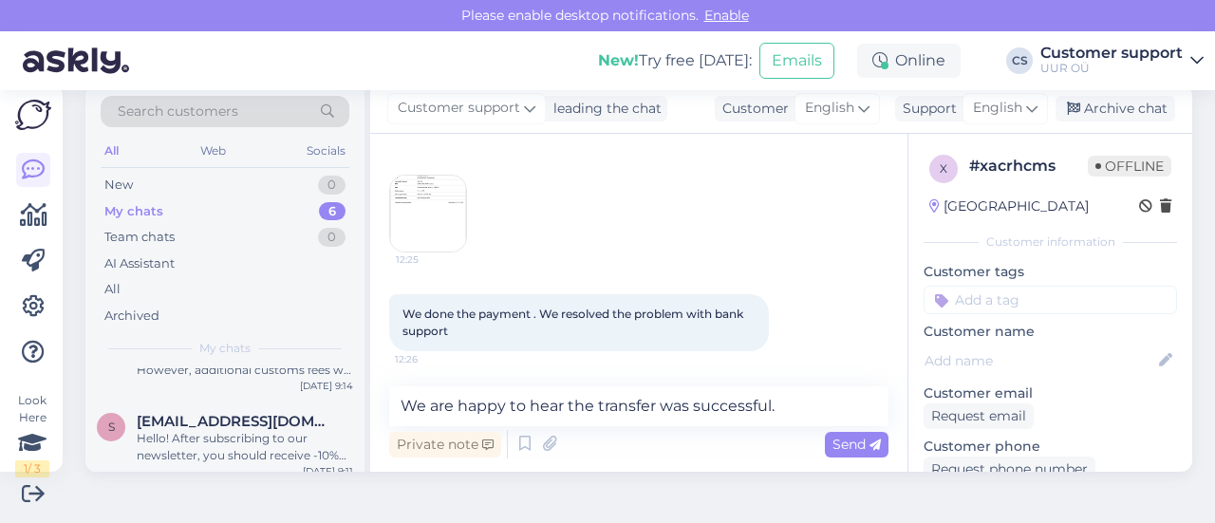
click at [410, 216] on img at bounding box center [428, 214] width 76 height 76
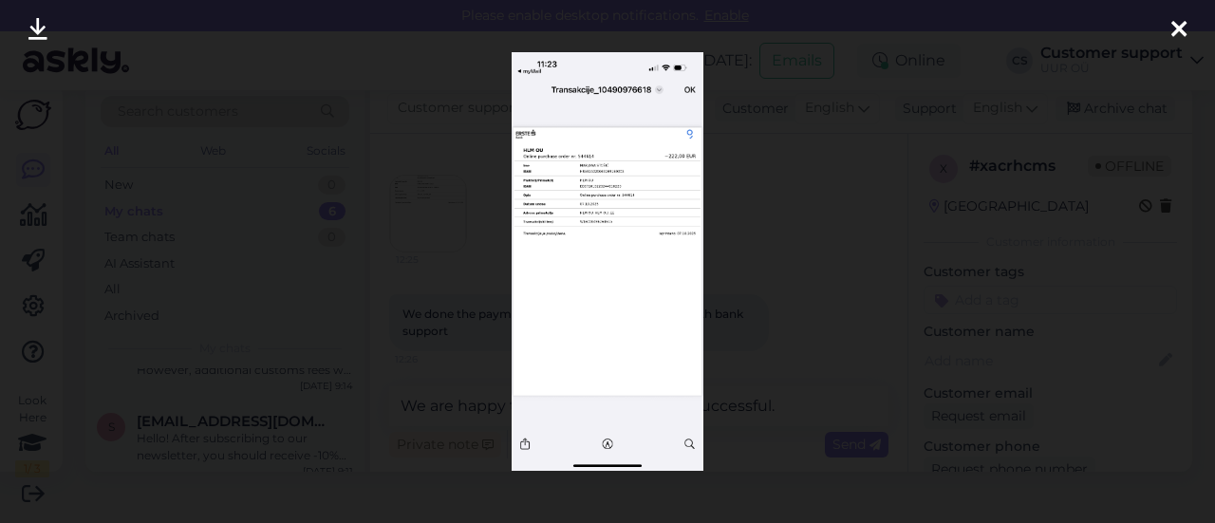
click at [761, 255] on div at bounding box center [607, 261] width 1215 height 523
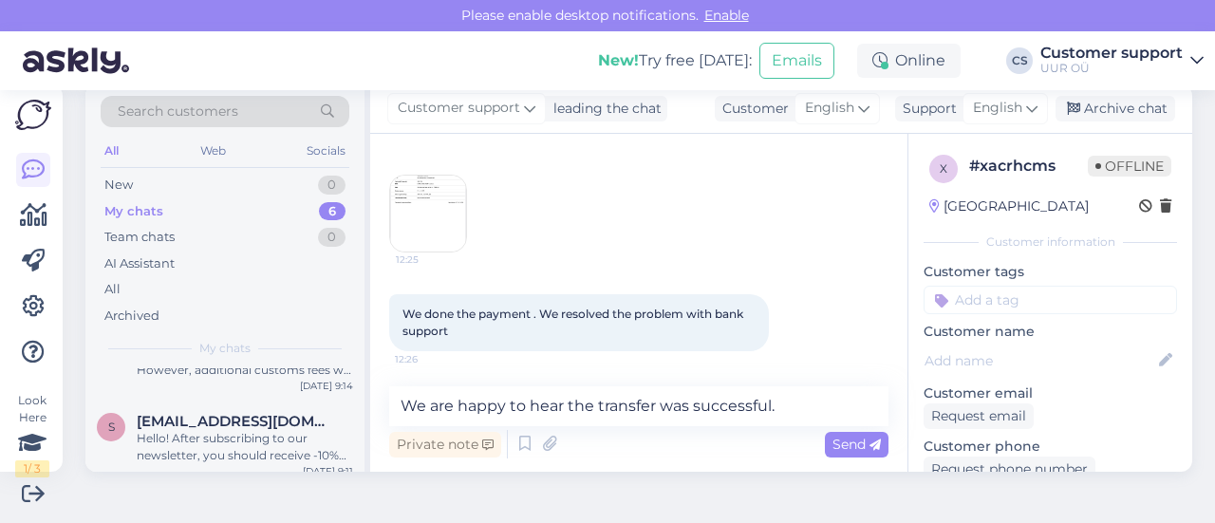
click at [427, 230] on img at bounding box center [428, 214] width 76 height 76
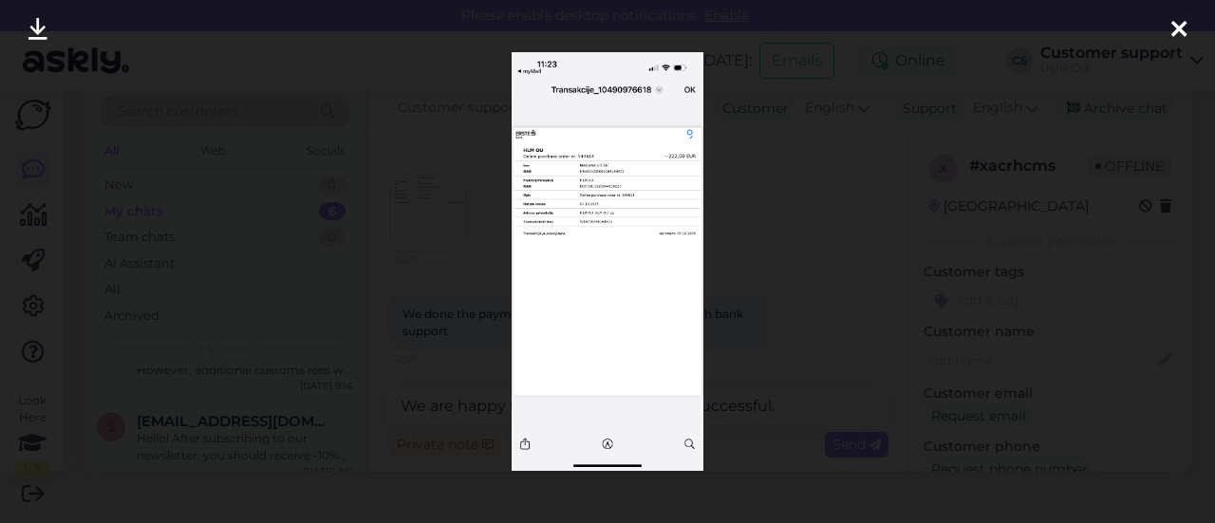
drag, startPoint x: 775, startPoint y: 225, endPoint x: 668, endPoint y: 350, distance: 164.4
click at [774, 225] on div at bounding box center [607, 261] width 1215 height 523
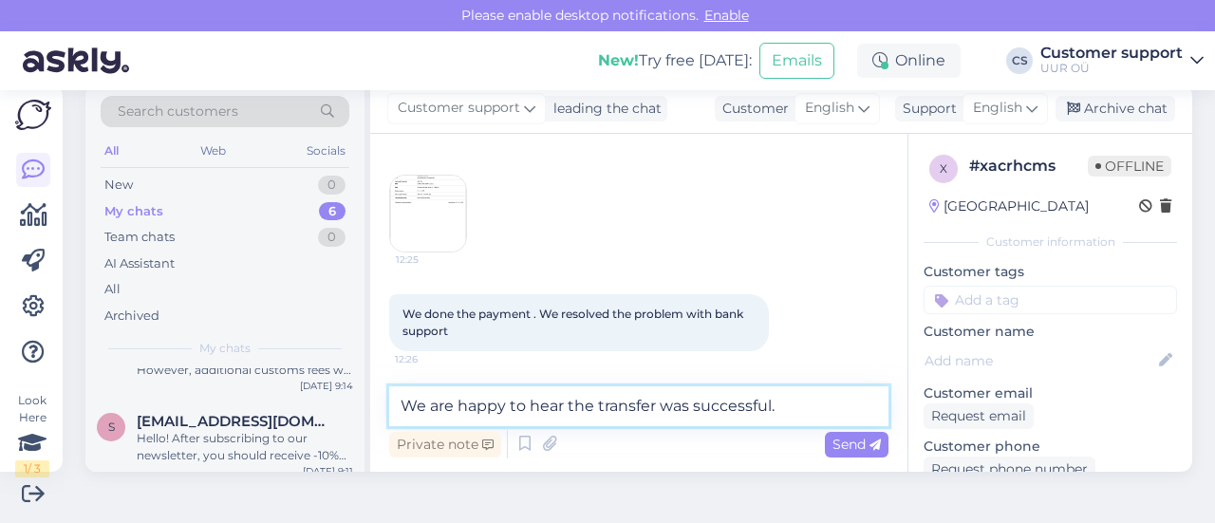
click at [801, 392] on textarea "We are happy to hear the transfer was successful." at bounding box center [638, 406] width 499 height 40
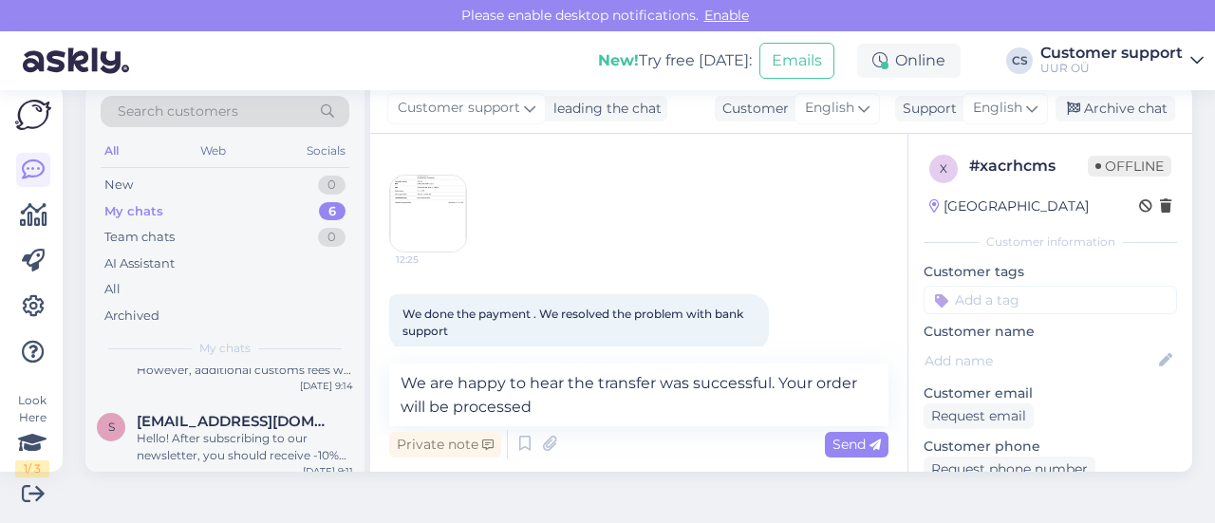
click at [430, 219] on img at bounding box center [428, 214] width 76 height 76
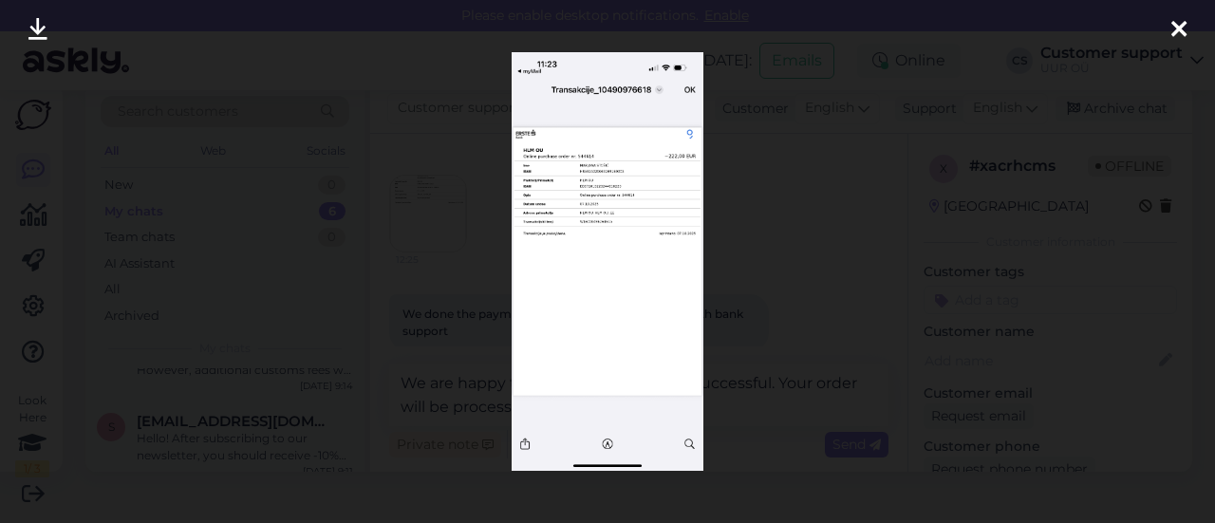
click at [758, 225] on div at bounding box center [607, 261] width 1215 height 523
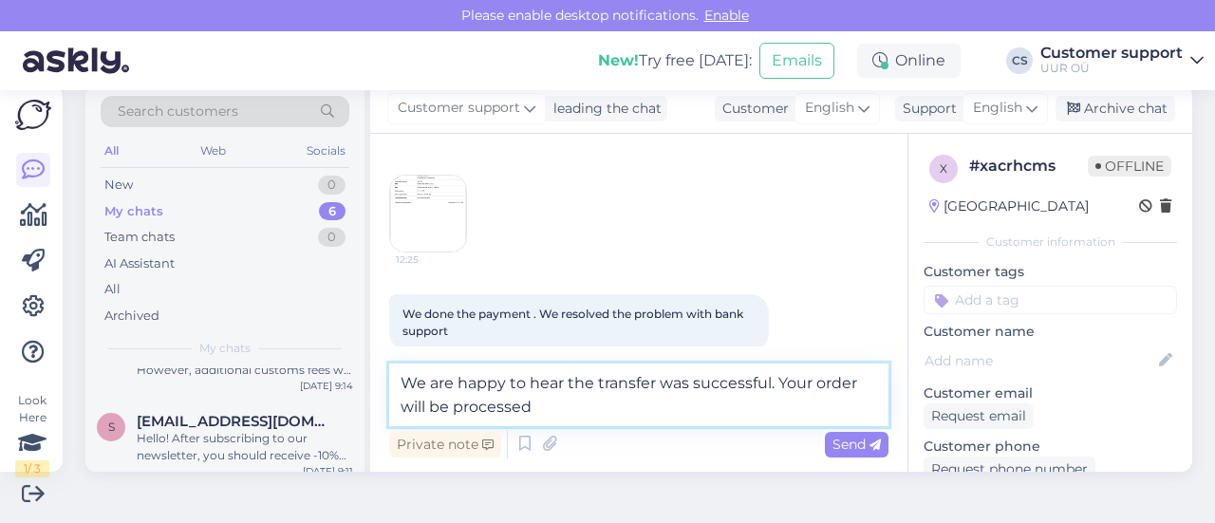
click at [611, 402] on textarea "We are happy to hear the transfer was successful. Your order will be processed" at bounding box center [638, 395] width 499 height 63
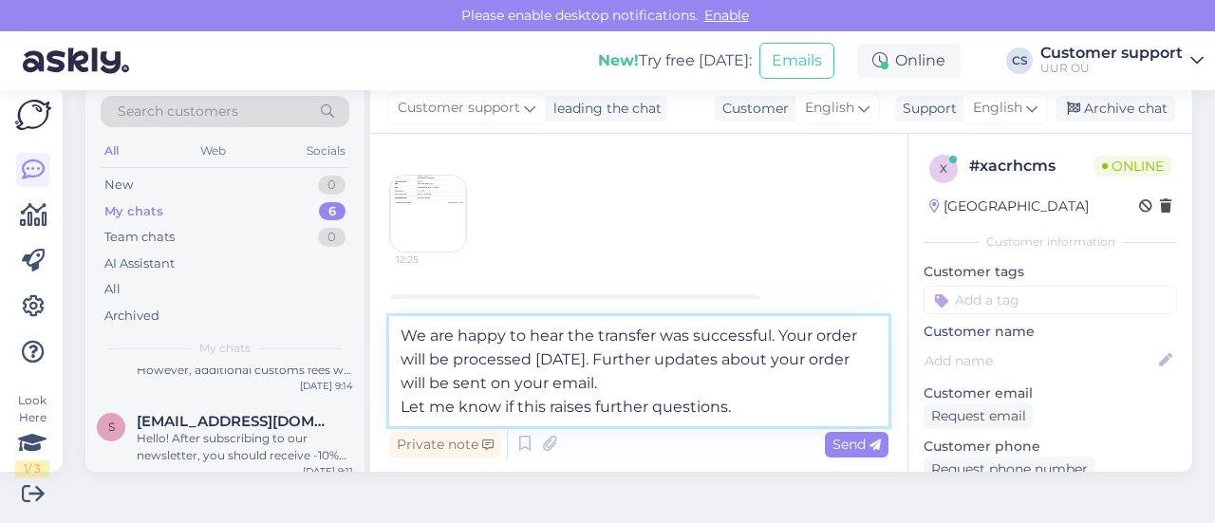
type textarea "We are happy to hear the transfer was successful. Your order will be processed …"
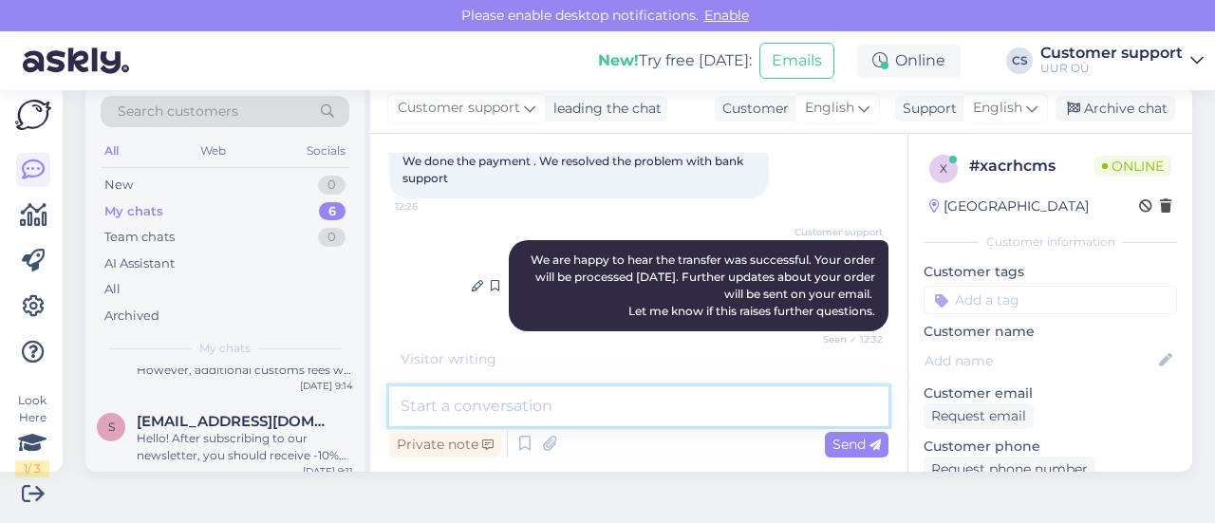
scroll to position [1816, 0]
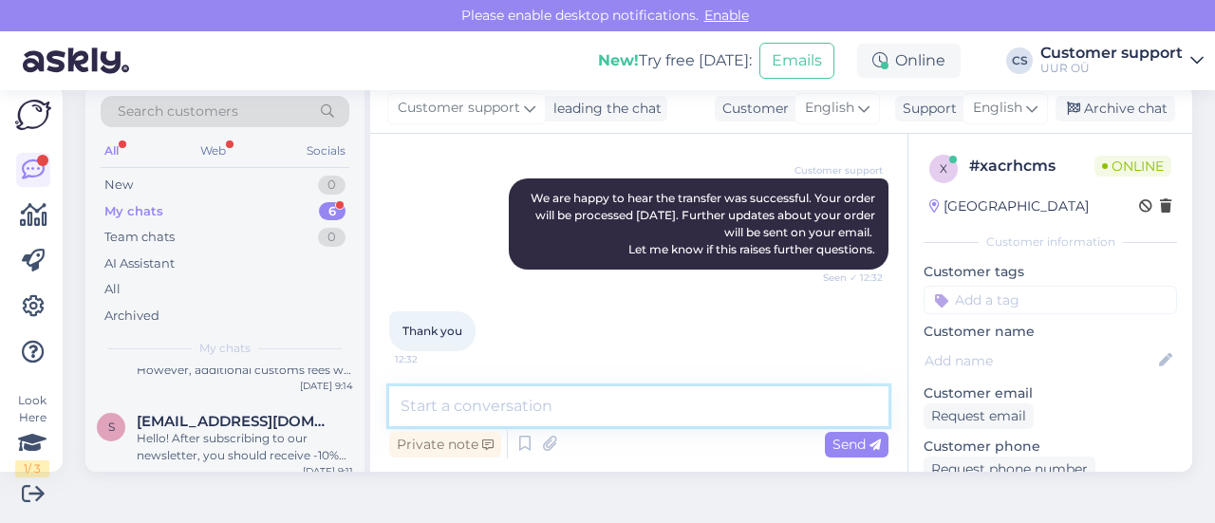
click at [566, 392] on textarea at bounding box center [638, 406] width 499 height 40
click at [172, 204] on div "My chats 6" at bounding box center [225, 211] width 249 height 27
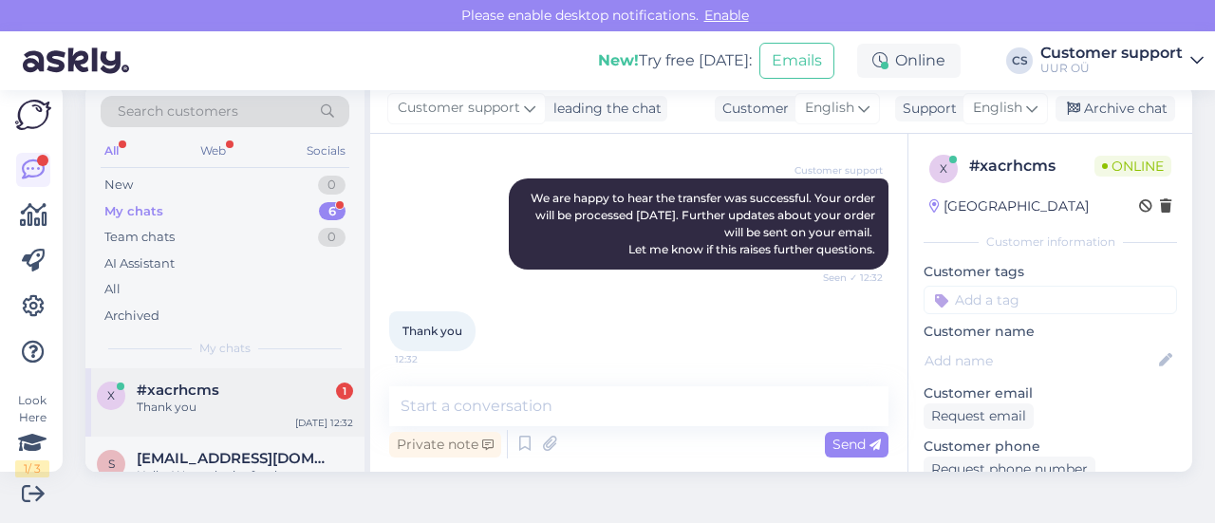
click at [211, 404] on div "Thank you" at bounding box center [245, 407] width 216 height 17
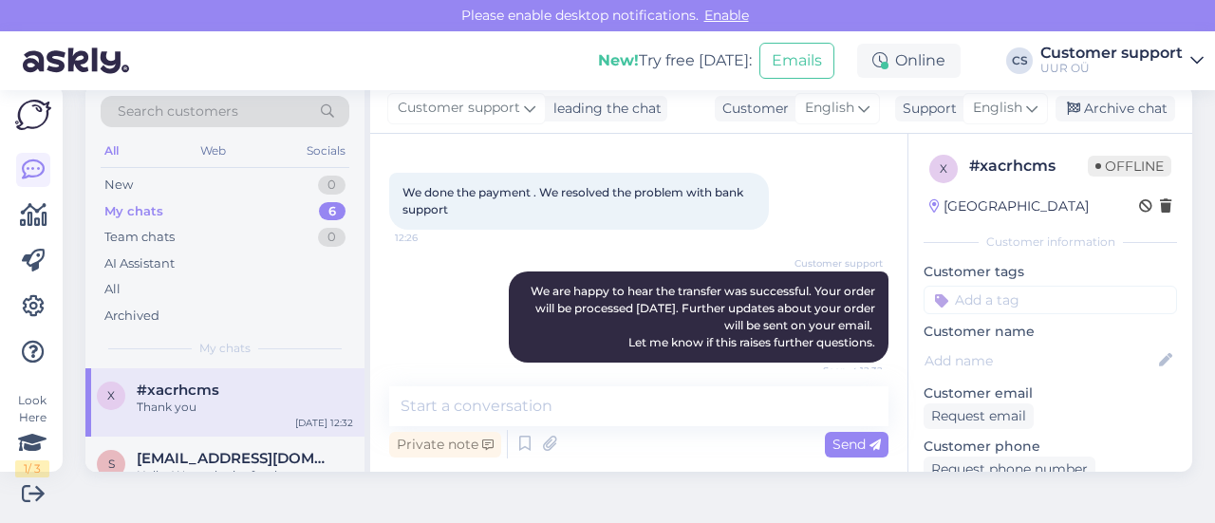
scroll to position [1389, 0]
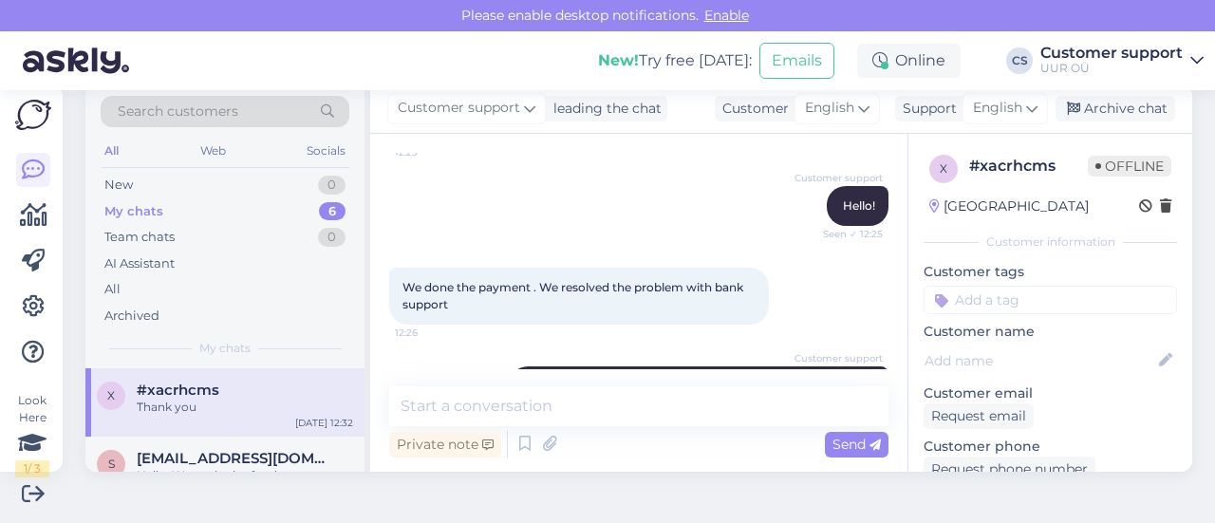
click at [435, 225] on div "Customer support Hello! Seen ✓ 12:25" at bounding box center [638, 206] width 499 height 82
click at [402, 201] on div "Customer support Hello! Seen ✓ 12:25" at bounding box center [638, 206] width 499 height 82
drag, startPoint x: 410, startPoint y: 304, endPoint x: 447, endPoint y: 359, distance: 66.4
click at [410, 305] on span "We done the payment . We resolved the problem with bank support" at bounding box center [575, 295] width 344 height 31
click at [447, 359] on div "Customer support We are happy to hear the transfer was successful. Your order w…" at bounding box center [638, 412] width 499 height 133
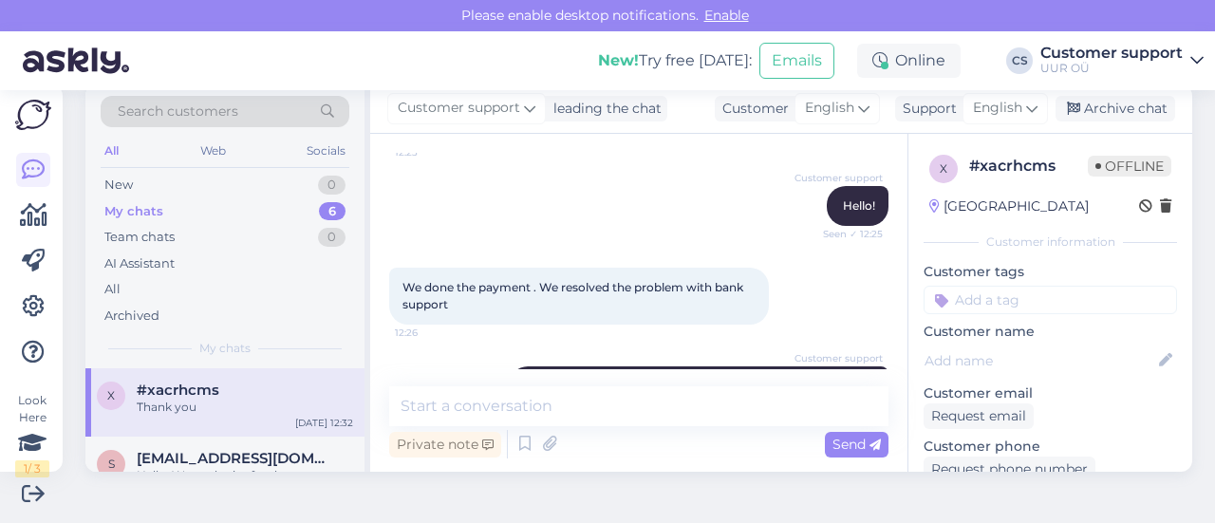
click at [458, 229] on div "Customer support Hello! Seen ✓ 12:25" at bounding box center [638, 206] width 499 height 82
click at [418, 189] on div "Customer support Hello! Seen ✓ 12:25" at bounding box center [638, 206] width 499 height 82
click at [251, 438] on div "S [EMAIL_ADDRESS][DOMAIN_NAME] Hello. We apologize for the inconvenience. Our n…" at bounding box center [224, 479] width 279 height 85
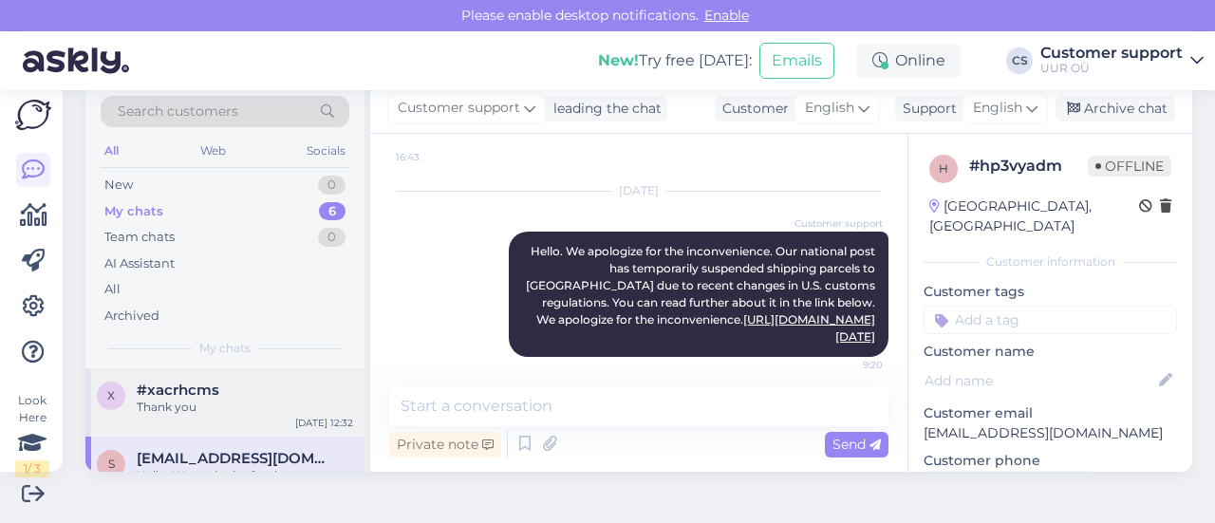
click at [211, 394] on span "#xacrhcms" at bounding box center [178, 390] width 83 height 17
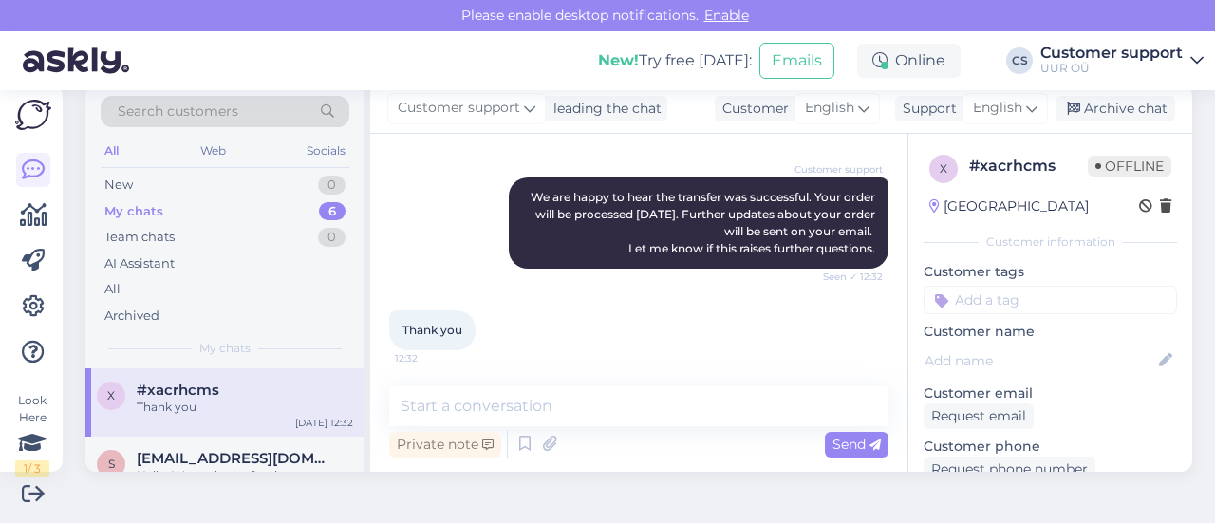
click at [166, 221] on div "My chats 6" at bounding box center [225, 211] width 249 height 27
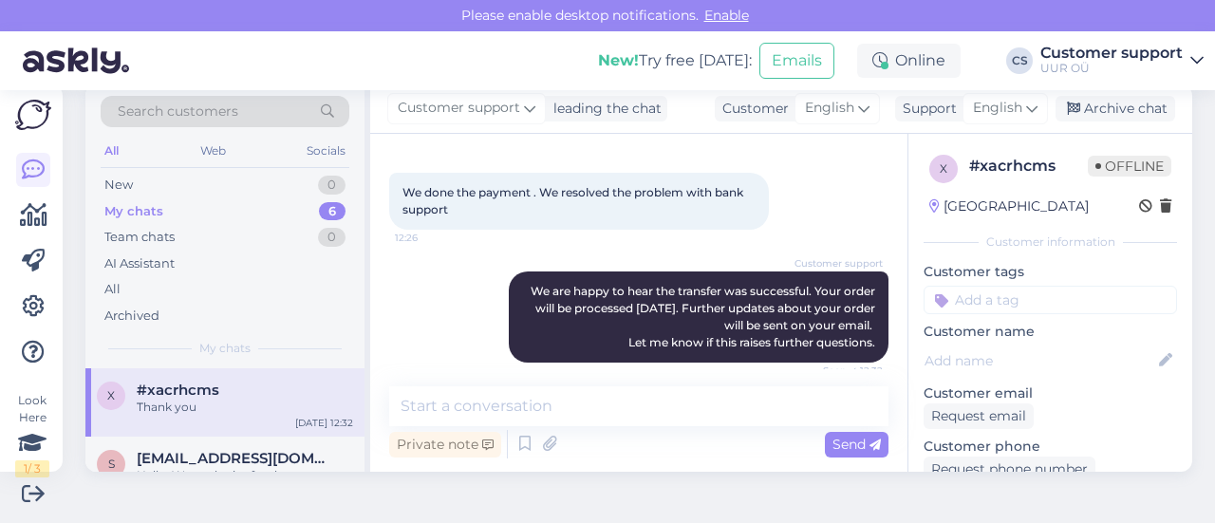
scroll to position [1389, 0]
